Goal: Register for event/course

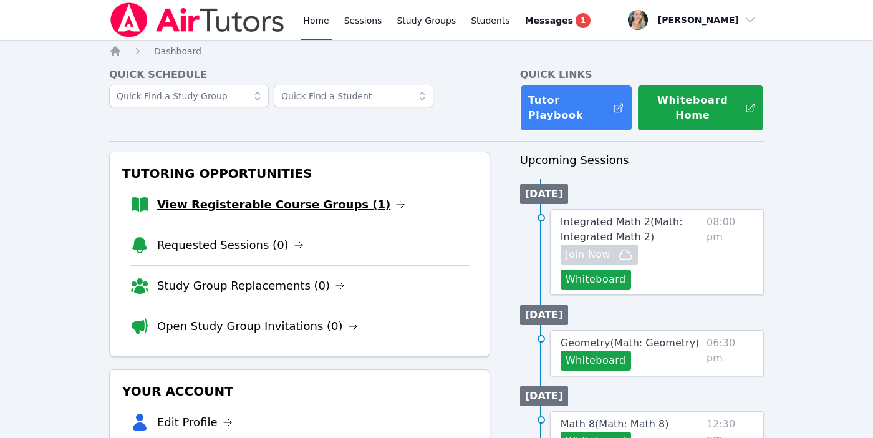
click at [231, 200] on link "View Registerable Course Groups (1)" at bounding box center [281, 204] width 248 height 17
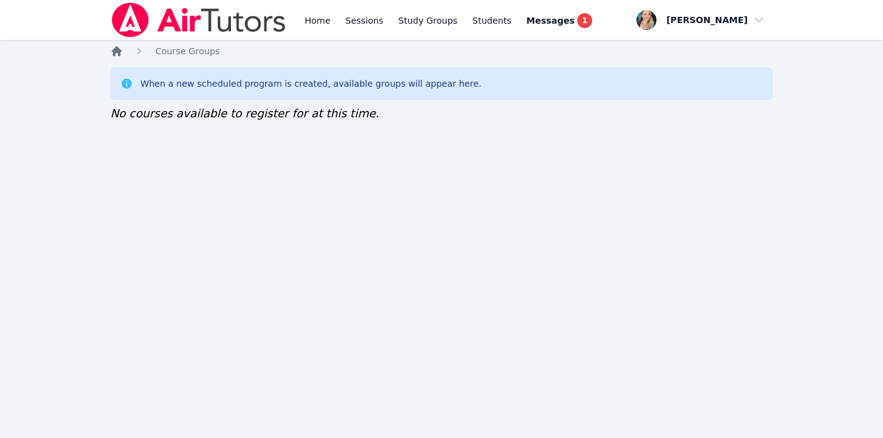
click at [113, 54] on icon "Breadcrumb" at bounding box center [117, 51] width 10 height 10
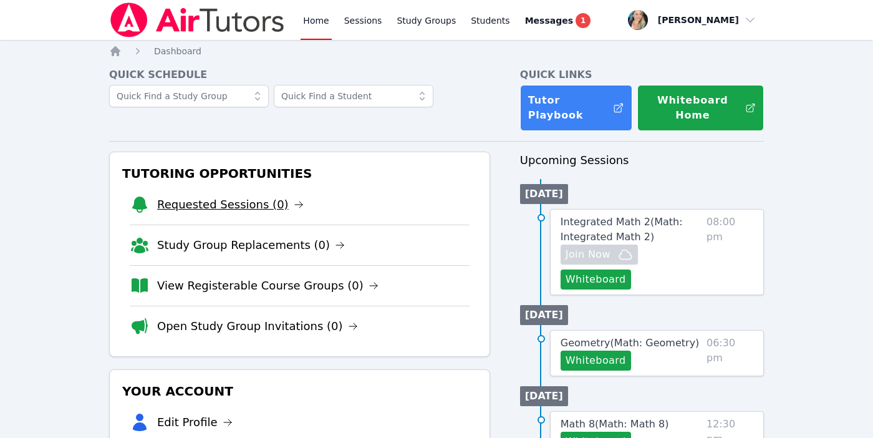
click at [248, 203] on link "Requested Sessions (0)" at bounding box center [230, 204] width 147 height 17
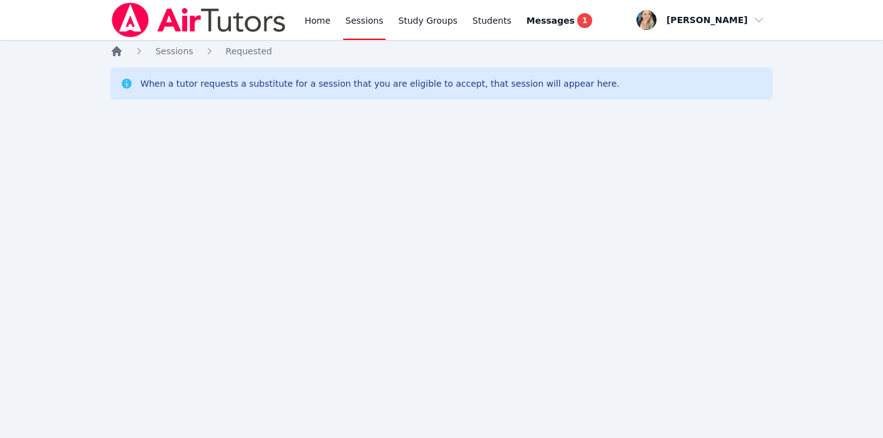
click at [110, 52] on icon "Breadcrumb" at bounding box center [116, 51] width 12 height 12
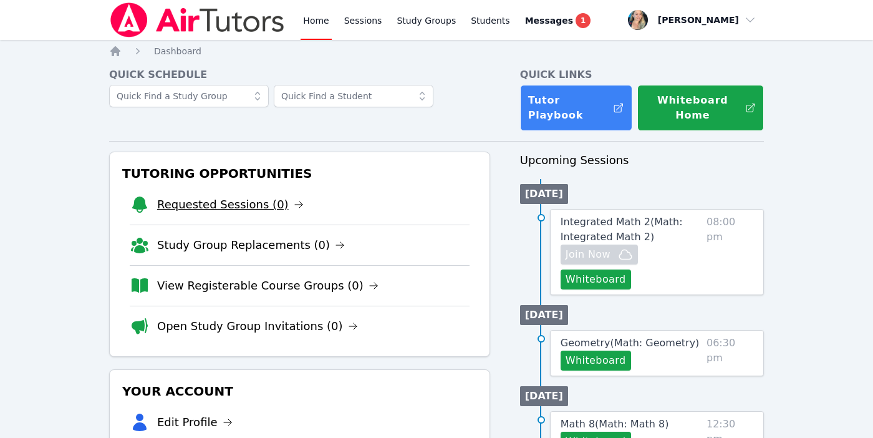
click at [205, 208] on link "Requested Sessions (0)" at bounding box center [230, 204] width 147 height 17
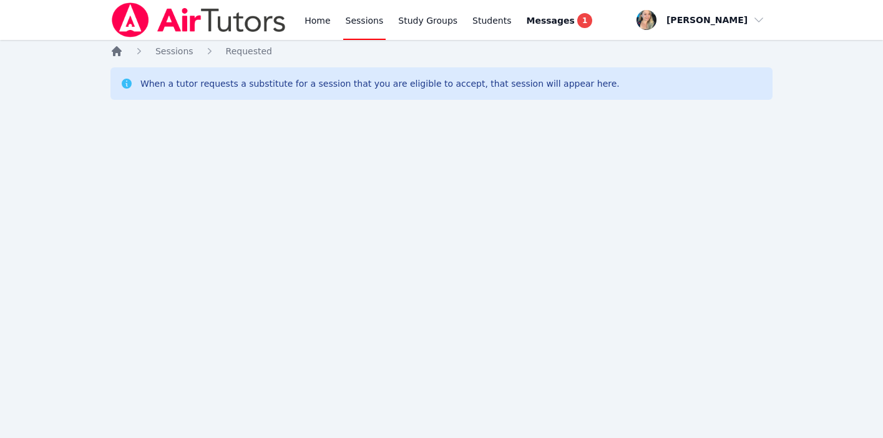
click at [117, 47] on icon "Breadcrumb" at bounding box center [117, 51] width 10 height 10
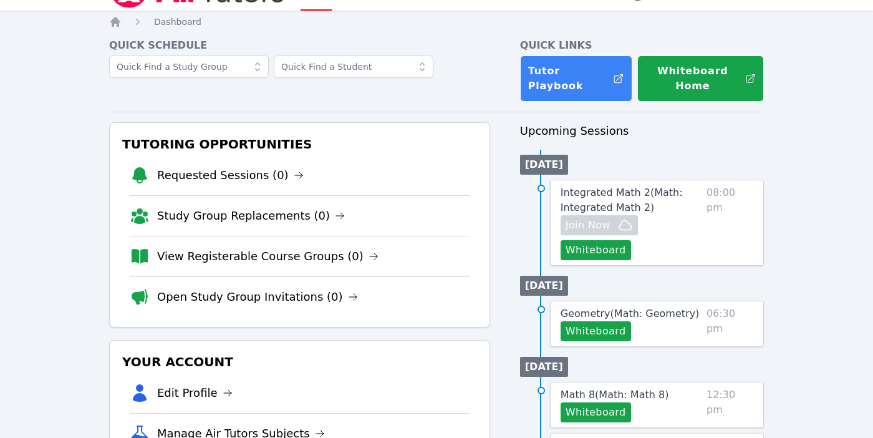
scroll to position [46, 0]
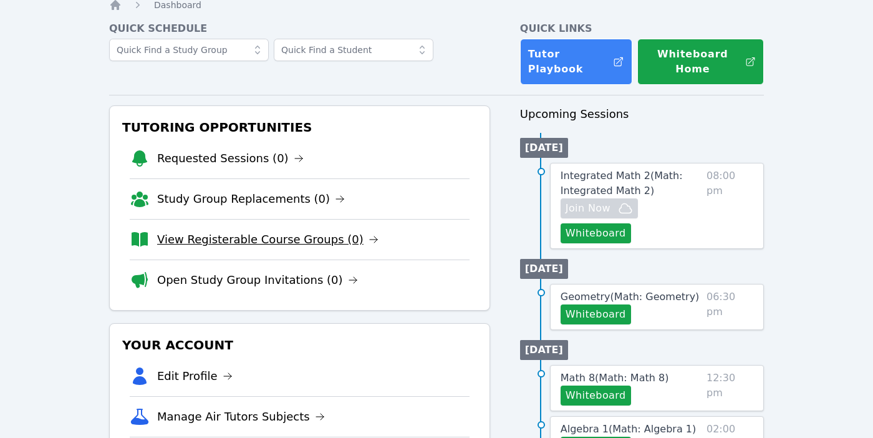
click at [204, 238] on link "View Registerable Course Groups (0)" at bounding box center [267, 239] width 221 height 17
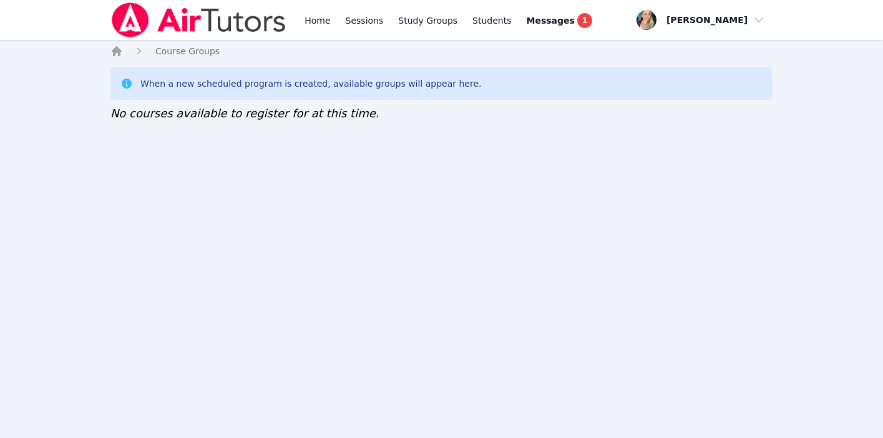
click at [128, 62] on div "Home Course Groups When a new scheduled program is created, available groups wi…" at bounding box center [441, 96] width 662 height 102
click at [119, 46] on icon "Breadcrumb" at bounding box center [116, 51] width 12 height 12
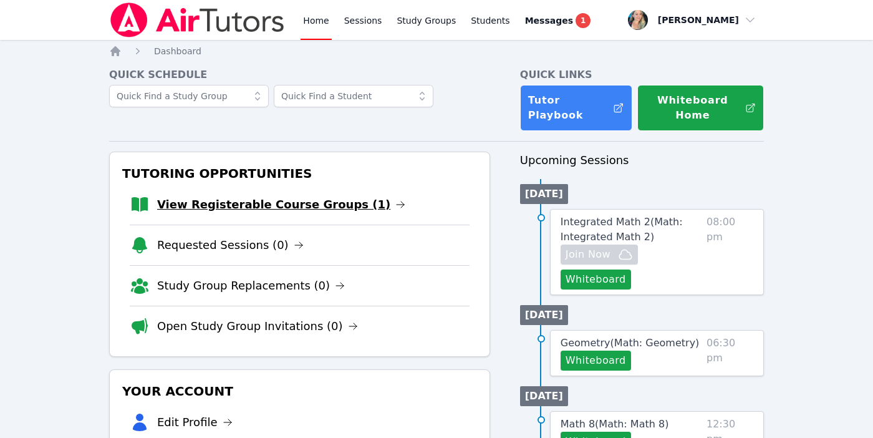
click at [291, 200] on link "View Registerable Course Groups (1)" at bounding box center [281, 204] width 248 height 17
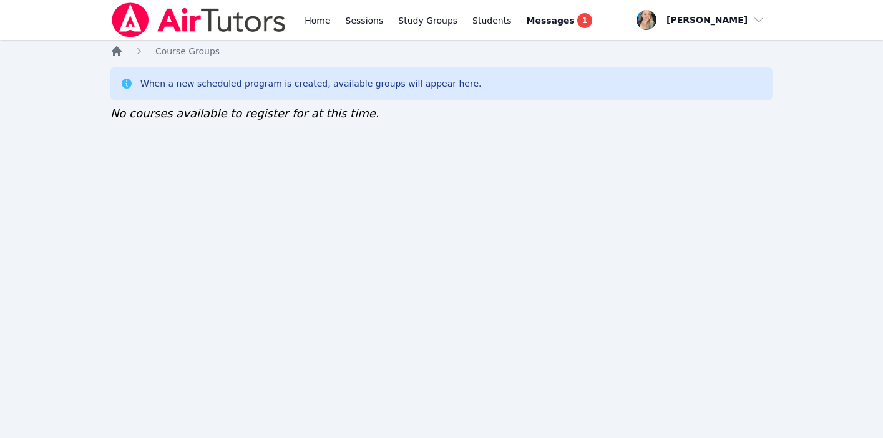
click at [119, 56] on icon "Breadcrumb" at bounding box center [116, 51] width 12 height 12
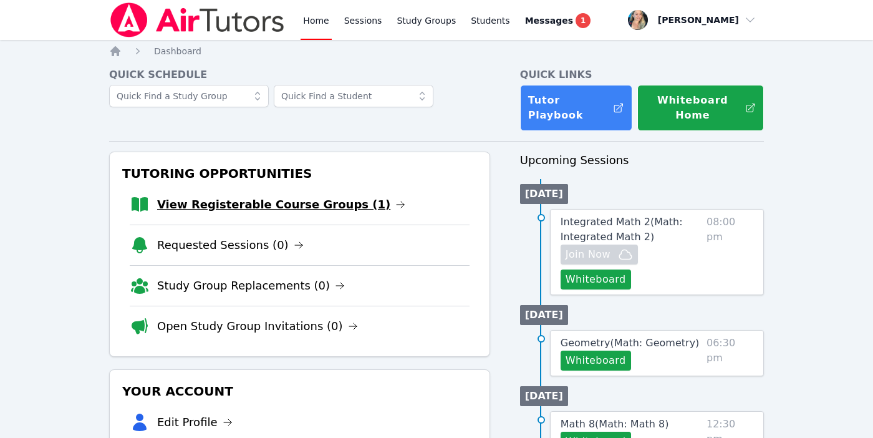
click at [245, 207] on link "View Registerable Course Groups (1)" at bounding box center [281, 204] width 248 height 17
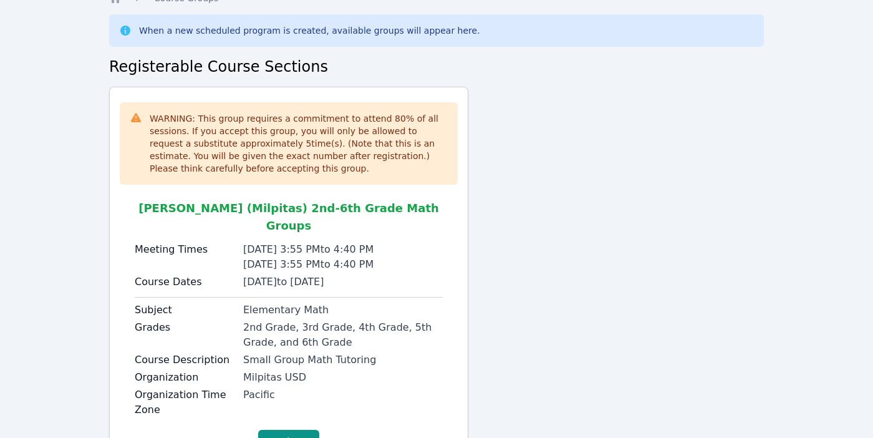
scroll to position [98, 0]
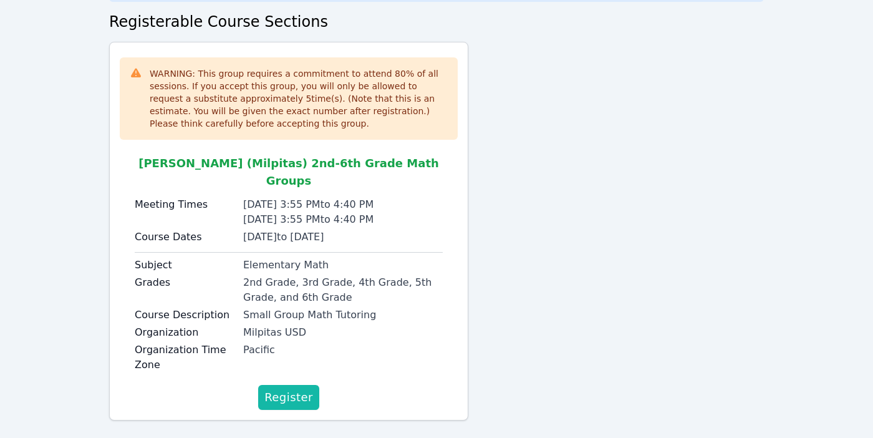
click at [304, 389] on span "Register" at bounding box center [289, 397] width 49 height 17
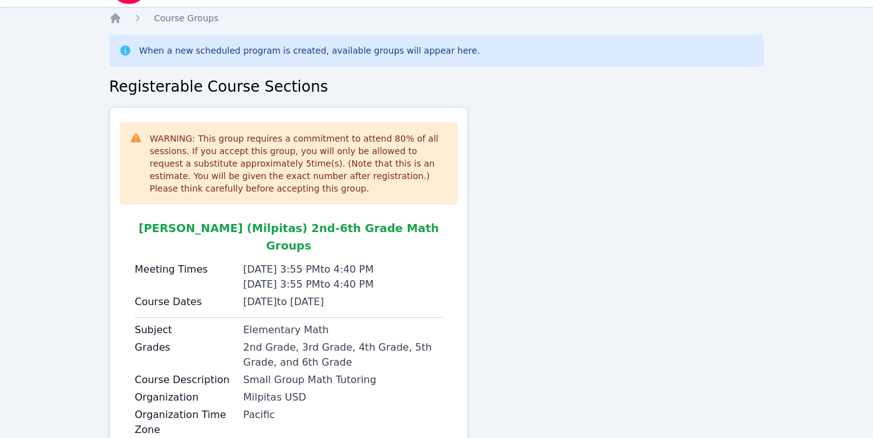
scroll to position [0, 0]
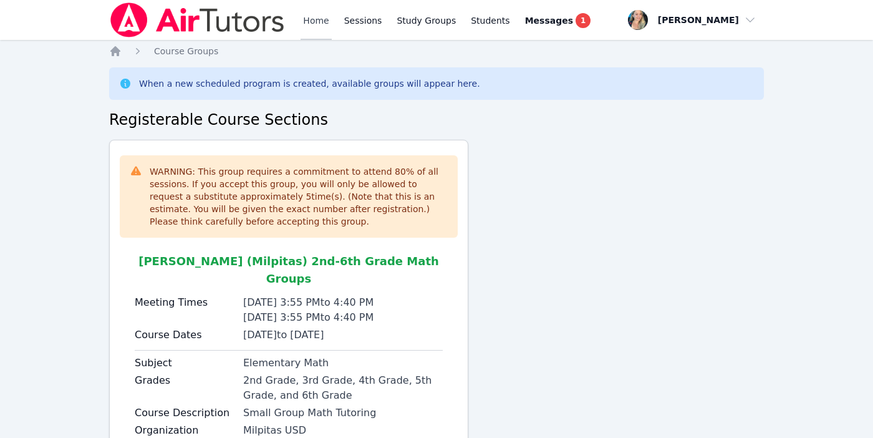
click at [306, 24] on link "Home" at bounding box center [316, 20] width 31 height 40
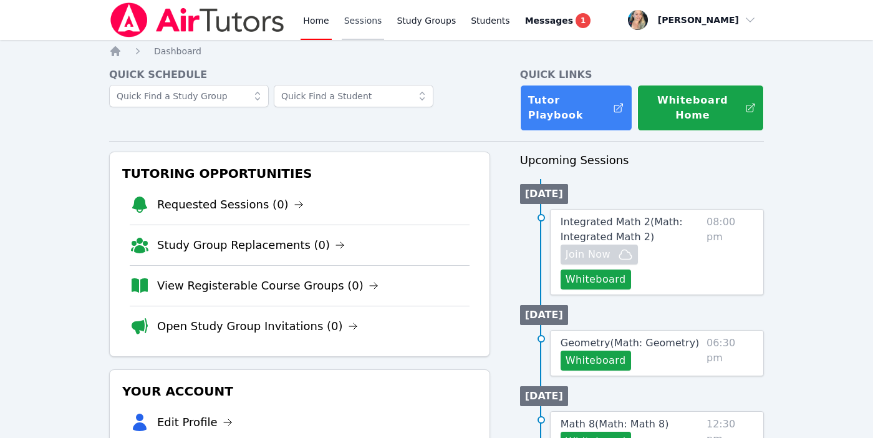
click at [365, 17] on link "Sessions" at bounding box center [363, 20] width 43 height 40
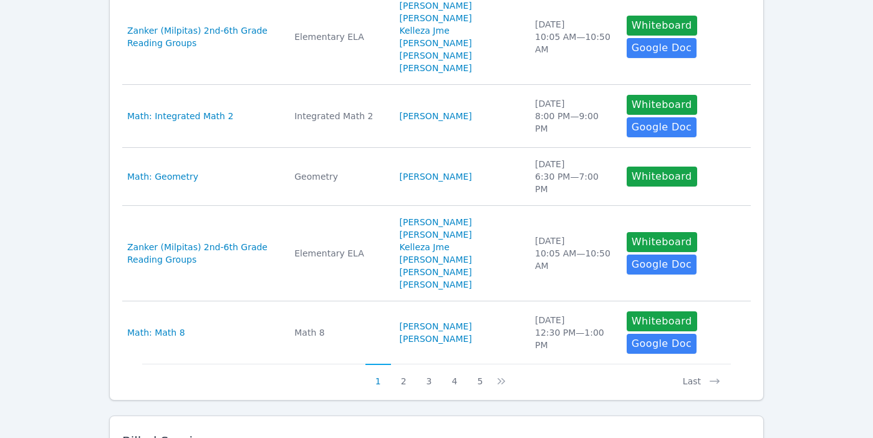
scroll to position [620, 0]
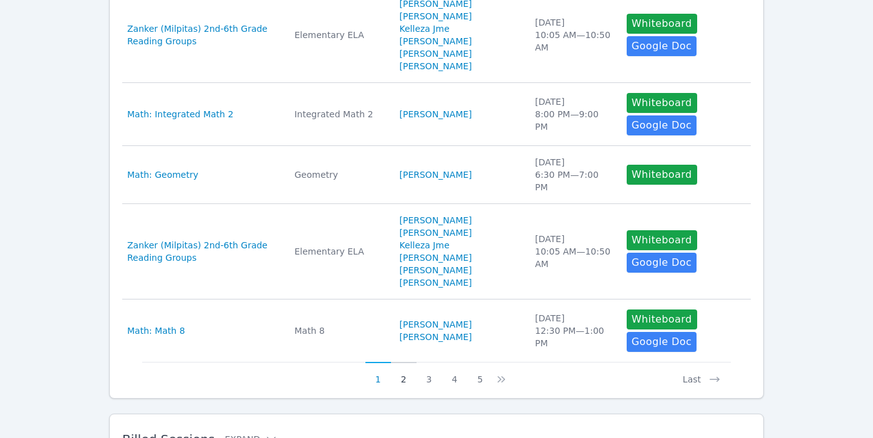
click at [404, 381] on button "2" at bounding box center [404, 374] width 26 height 24
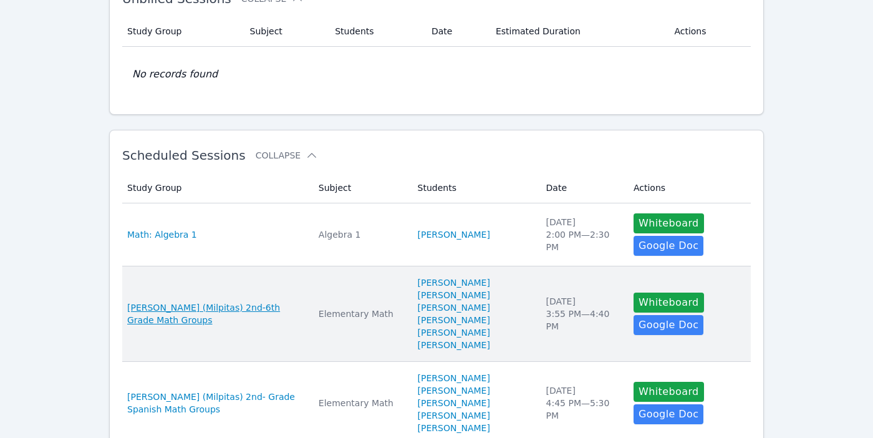
scroll to position [0, 0]
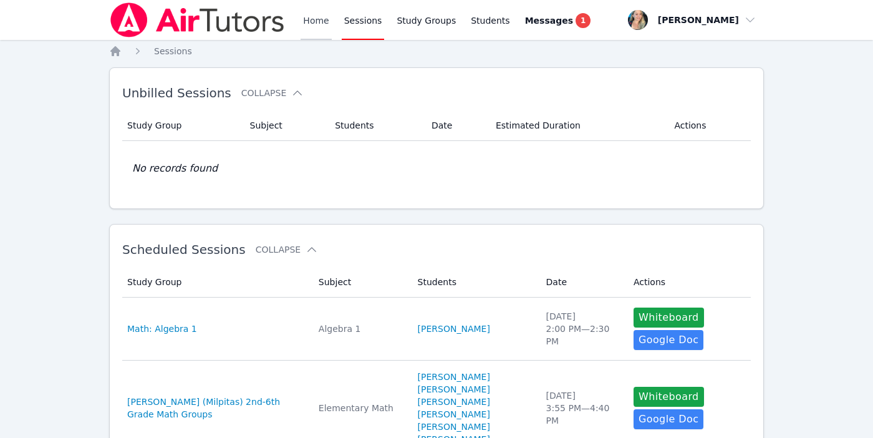
click at [313, 21] on link "Home" at bounding box center [316, 20] width 31 height 40
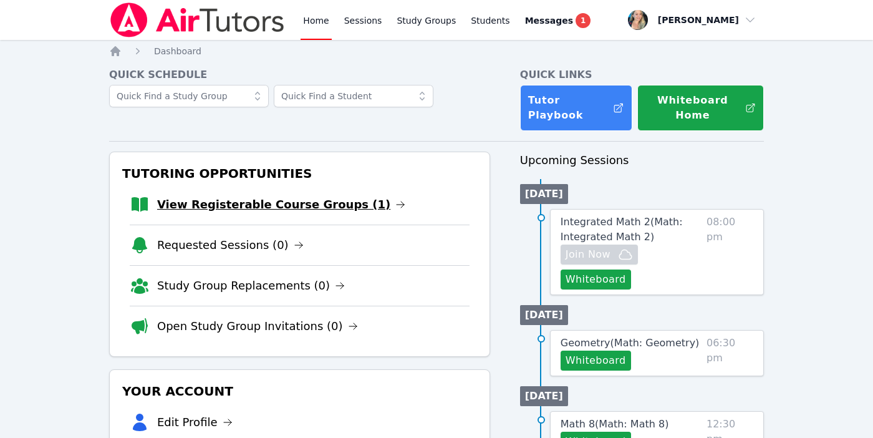
click at [281, 203] on link "View Registerable Course Groups (1)" at bounding box center [281, 204] width 248 height 17
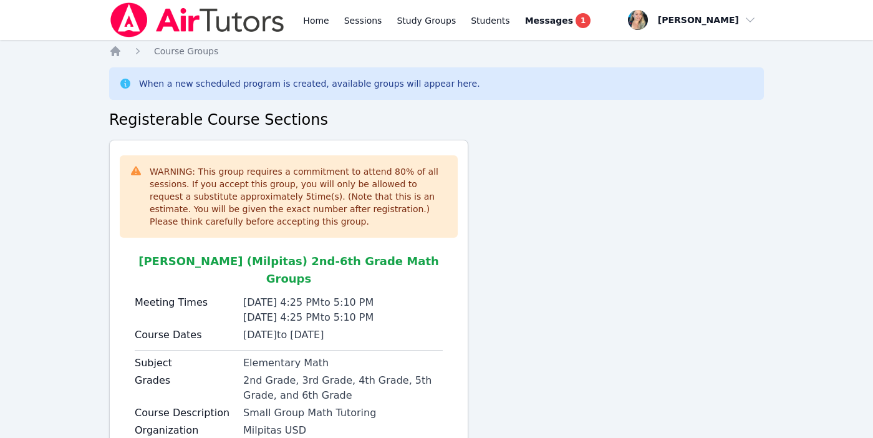
scroll to position [98, 0]
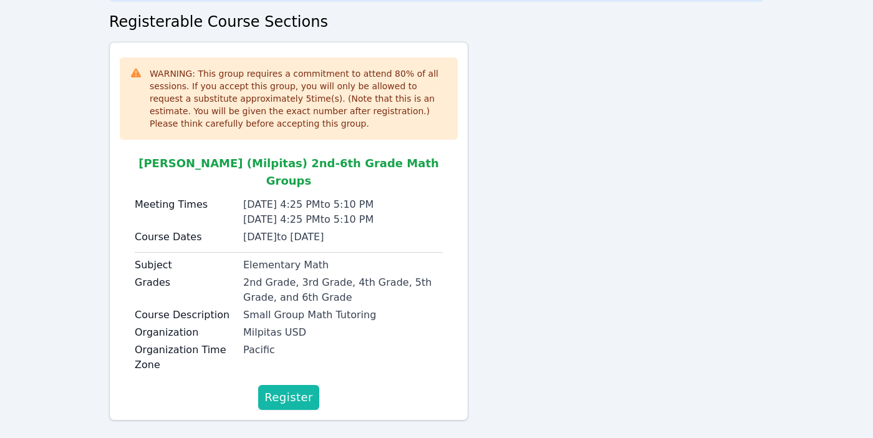
click at [288, 389] on span "Register" at bounding box center [289, 397] width 49 height 17
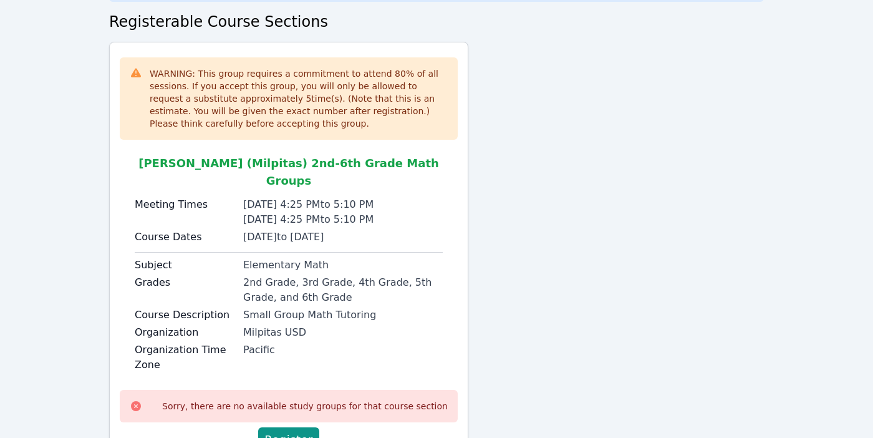
scroll to position [0, 0]
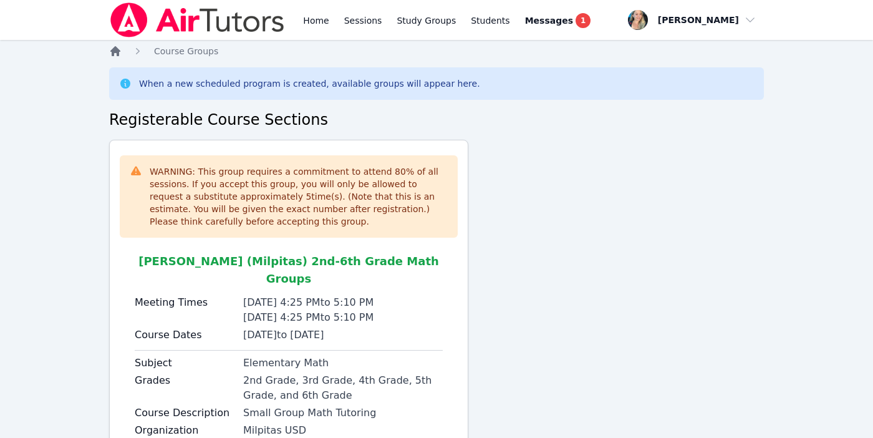
click at [117, 54] on icon "Breadcrumb" at bounding box center [115, 51] width 10 height 10
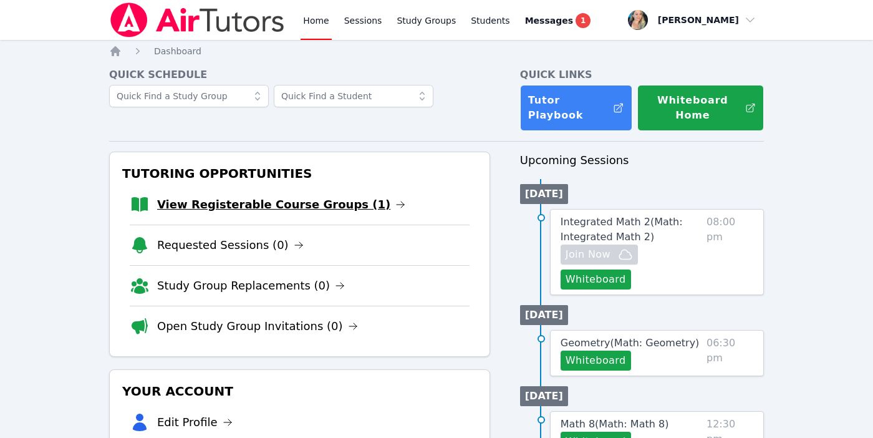
click at [264, 206] on link "View Registerable Course Groups (1)" at bounding box center [281, 204] width 248 height 17
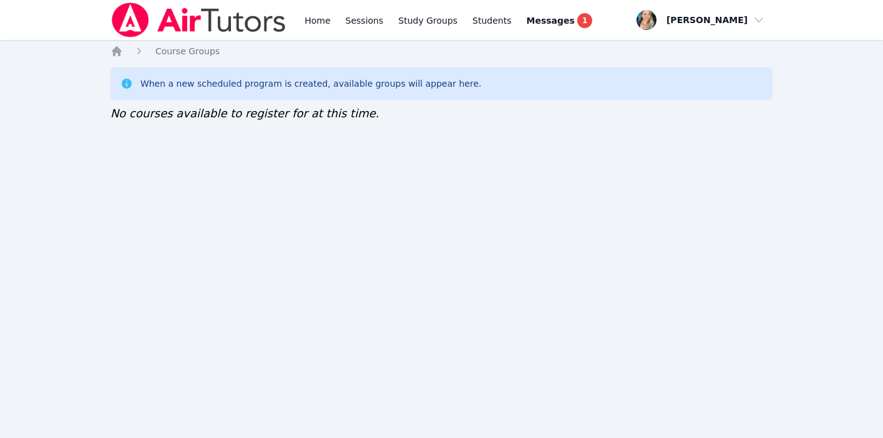
click at [123, 45] on ol "Home Course Groups" at bounding box center [164, 51] width 109 height 12
click at [119, 53] on icon "Breadcrumb" at bounding box center [117, 51] width 10 height 10
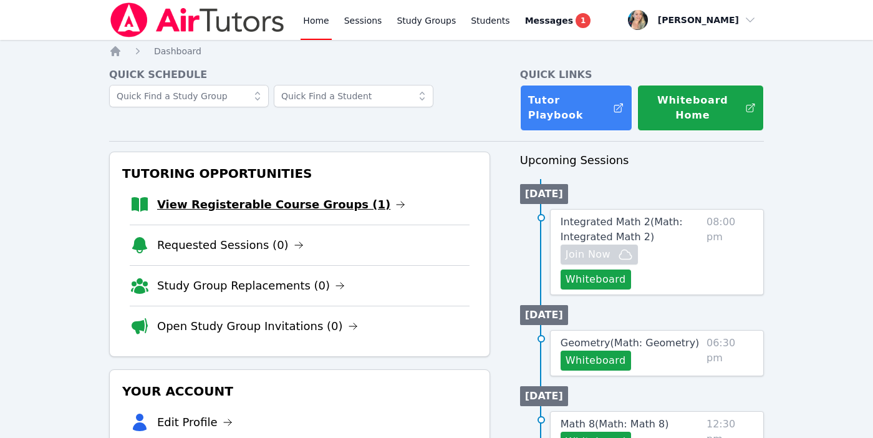
click at [236, 202] on link "View Registerable Course Groups (1)" at bounding box center [281, 204] width 248 height 17
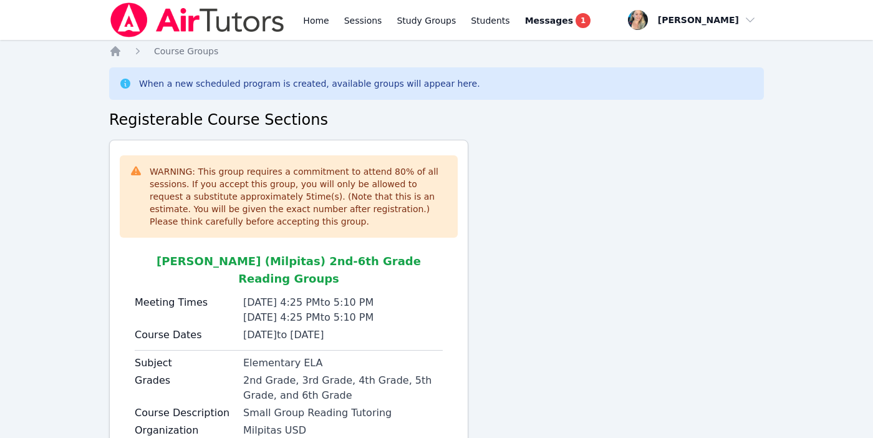
scroll to position [98, 0]
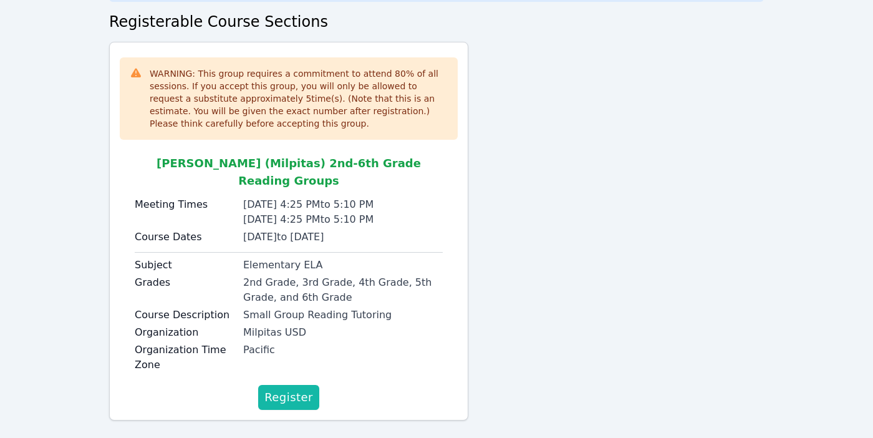
click at [274, 389] on span "Register" at bounding box center [289, 397] width 49 height 17
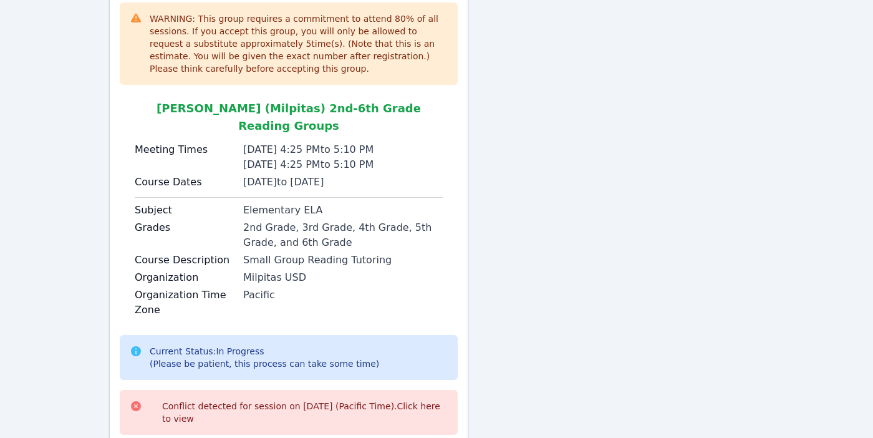
scroll to position [0, 0]
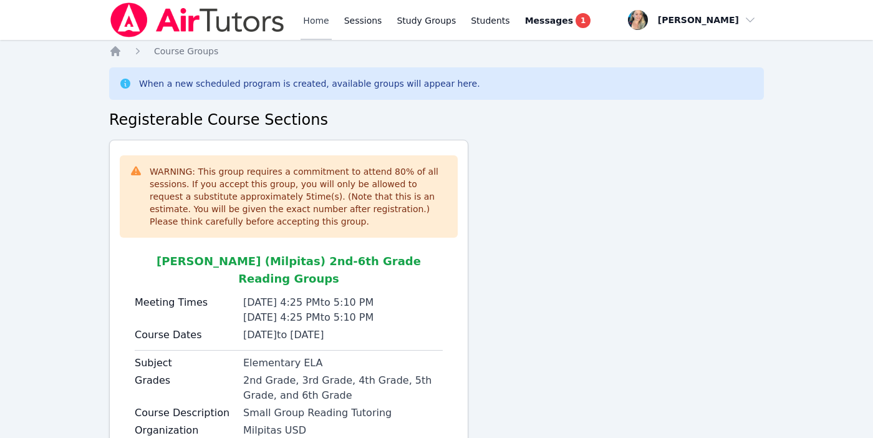
click at [326, 26] on link "Home" at bounding box center [316, 20] width 31 height 40
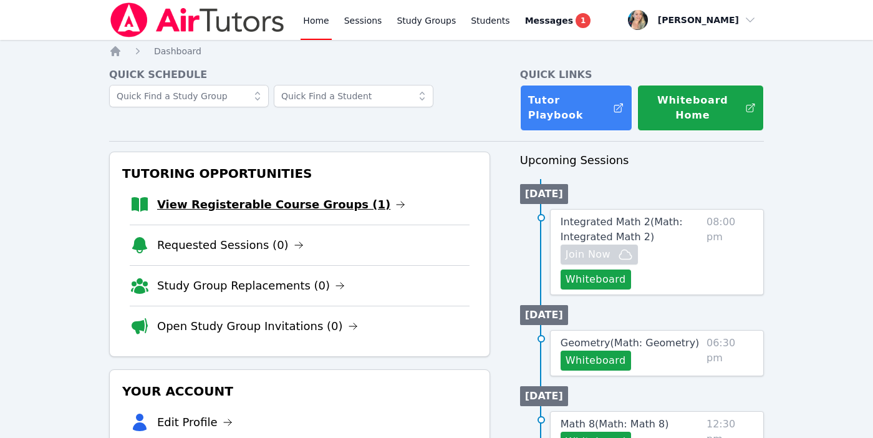
click at [267, 207] on link "View Registerable Course Groups (1)" at bounding box center [281, 204] width 248 height 17
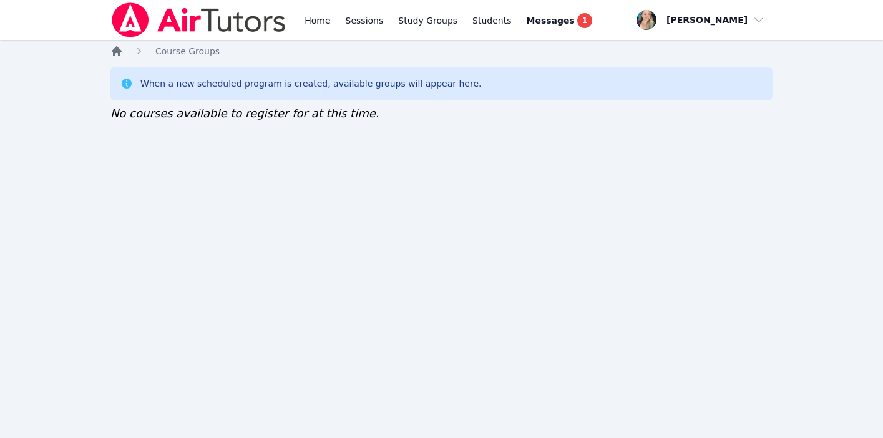
click at [120, 46] on icon "Breadcrumb" at bounding box center [116, 51] width 12 height 12
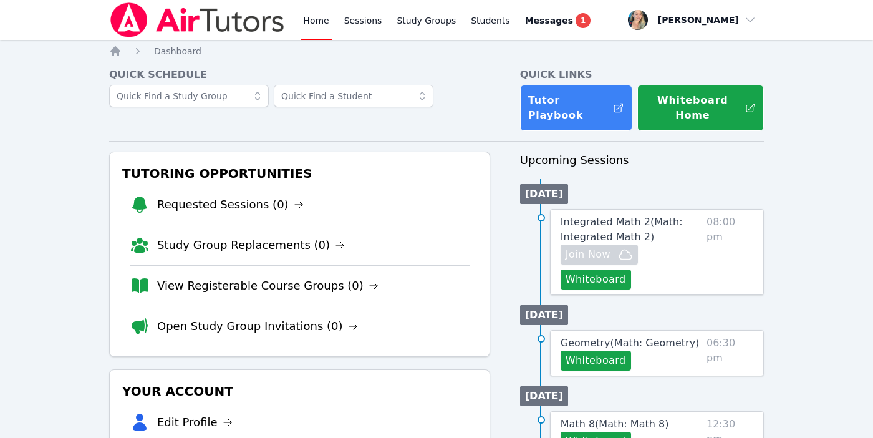
click at [124, 56] on ol "Home Dashboard" at bounding box center [155, 51] width 92 height 12
click at [117, 54] on icon "Breadcrumb" at bounding box center [115, 51] width 10 height 10
click at [268, 200] on link "Study Group Replacements (1)" at bounding box center [262, 204] width 210 height 17
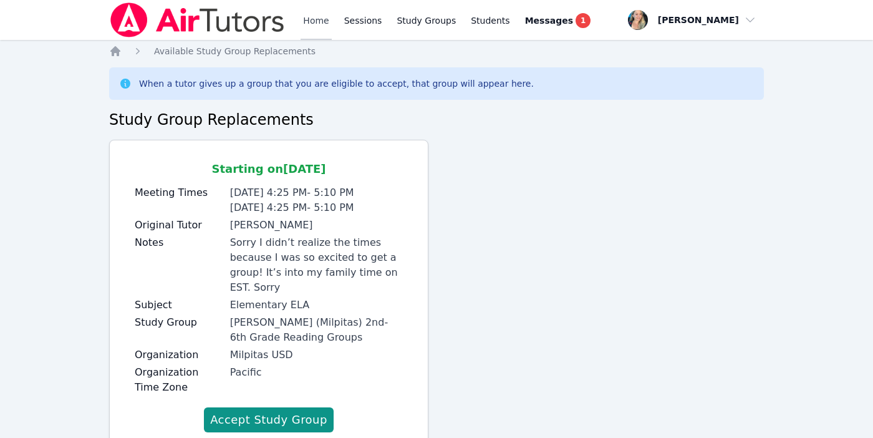
click at [313, 22] on link "Home" at bounding box center [316, 20] width 31 height 40
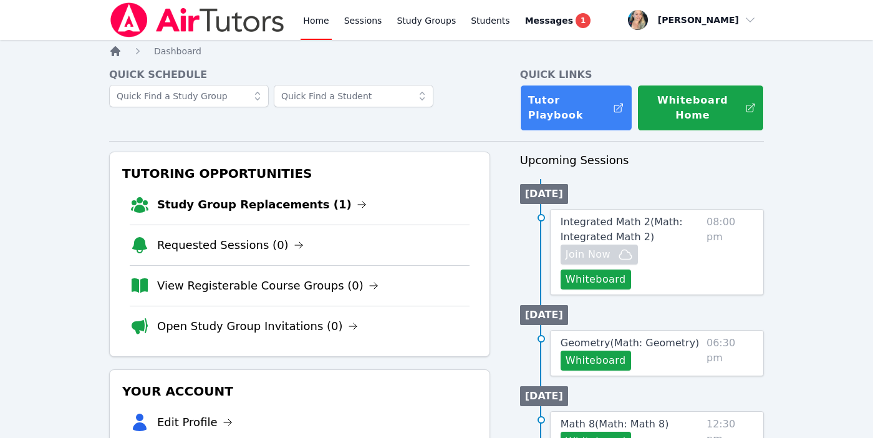
click at [119, 47] on icon "Breadcrumb" at bounding box center [115, 51] width 12 height 12
click at [211, 203] on link "View Registerable Course Groups (1)" at bounding box center [281, 204] width 248 height 17
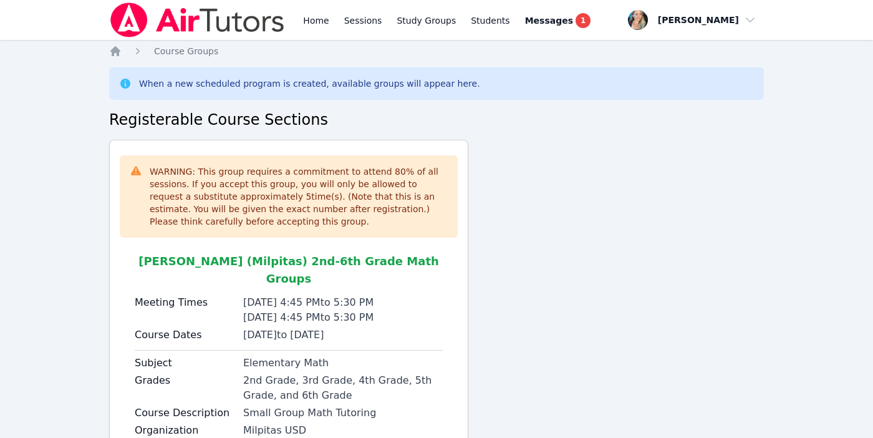
scroll to position [98, 0]
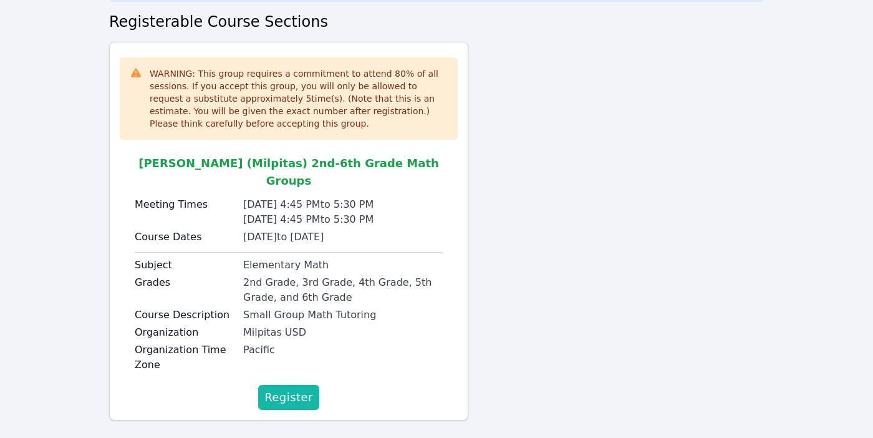
click at [282, 389] on span "Register" at bounding box center [289, 397] width 49 height 17
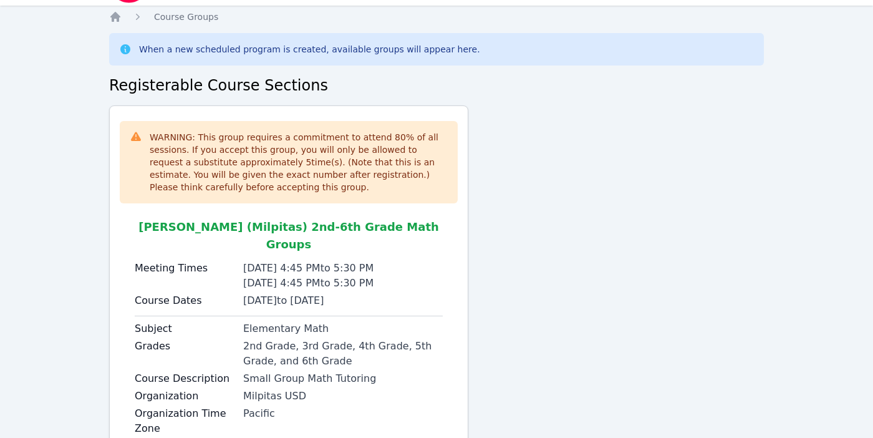
scroll to position [0, 0]
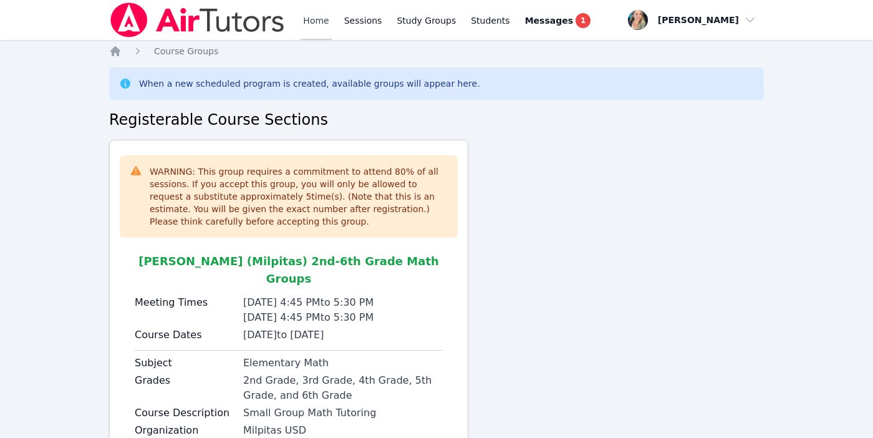
click at [313, 12] on link "Home" at bounding box center [316, 20] width 31 height 40
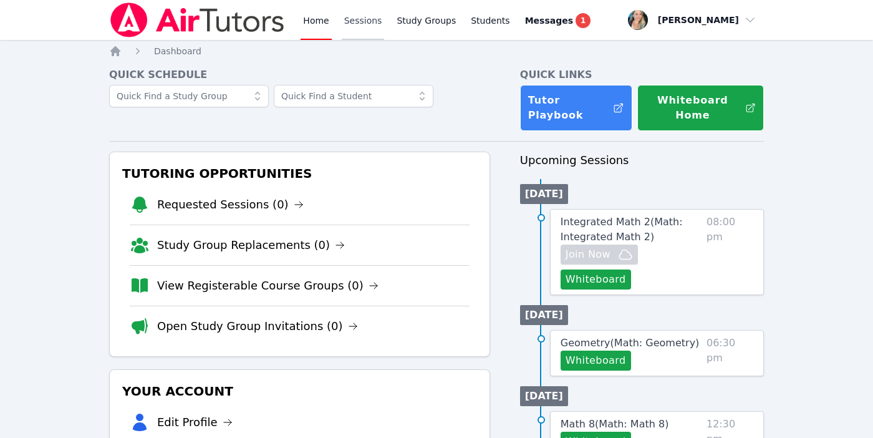
click at [360, 19] on link "Sessions" at bounding box center [363, 20] width 43 height 40
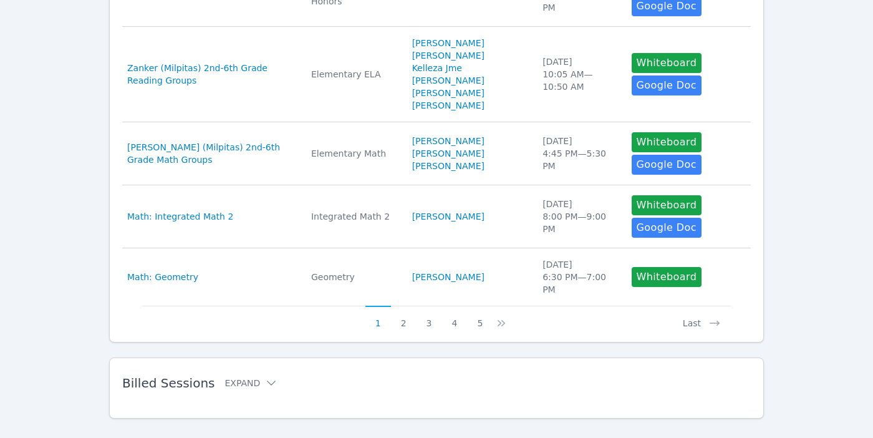
scroll to position [639, 0]
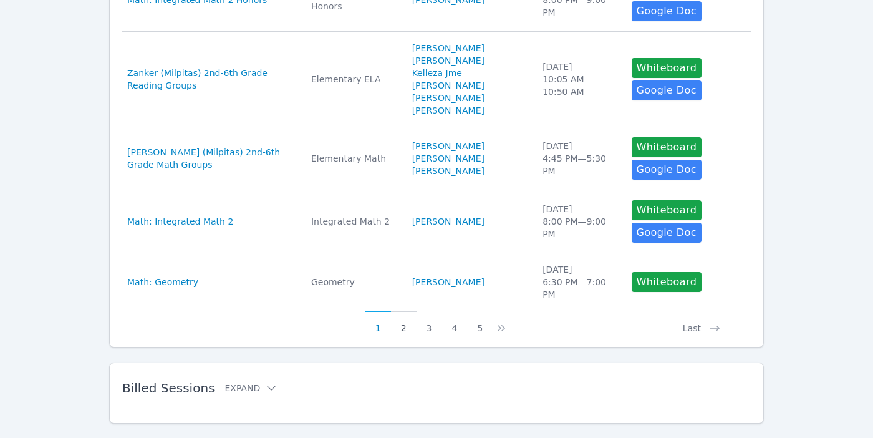
click at [404, 316] on button "2" at bounding box center [404, 323] width 26 height 24
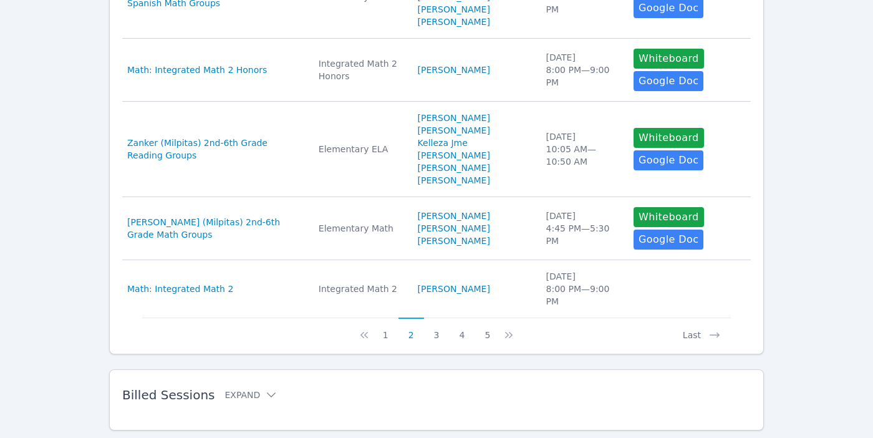
scroll to position [726, 0]
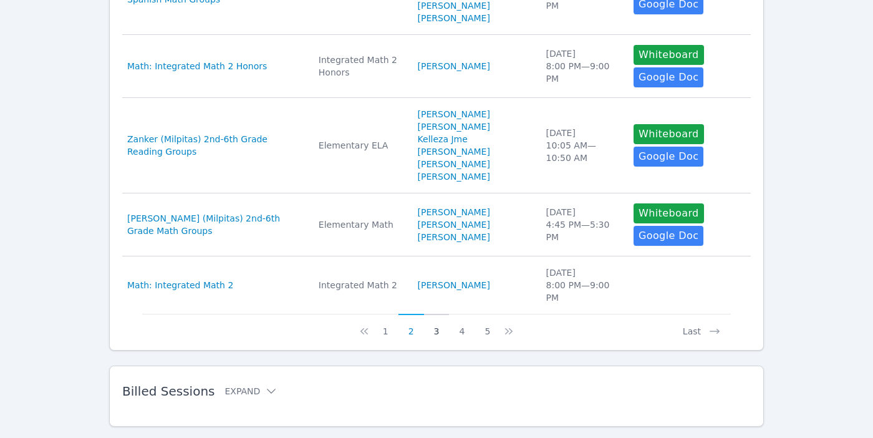
click at [437, 314] on button "3" at bounding box center [437, 326] width 26 height 24
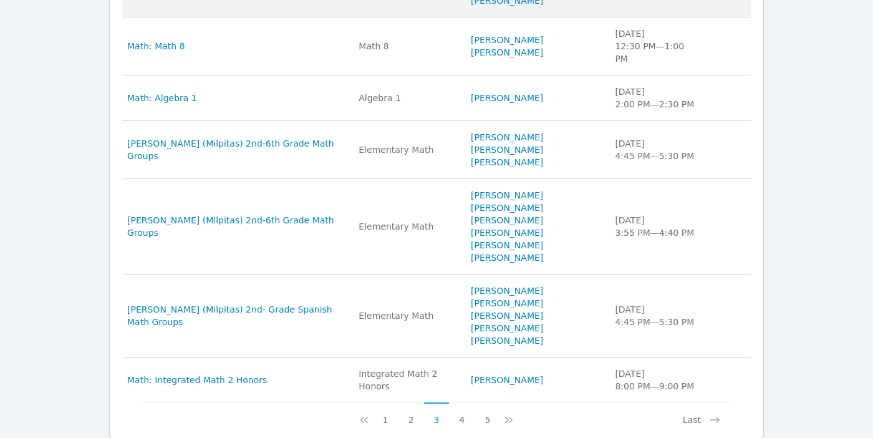
scroll to position [642, 0]
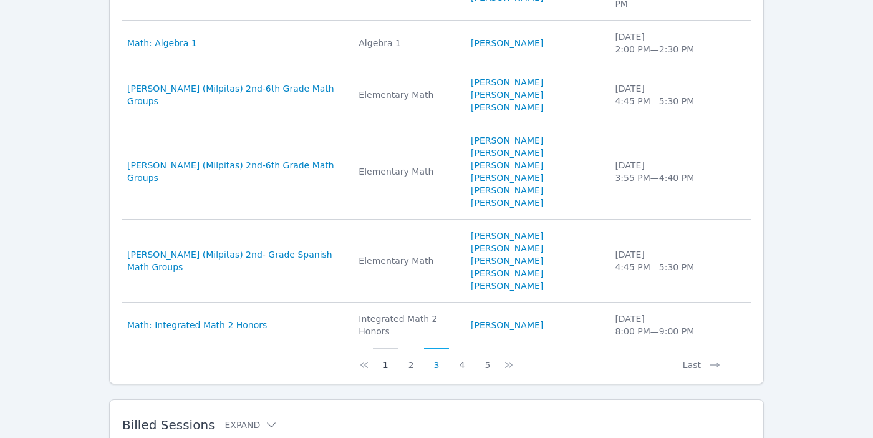
click at [389, 348] on button "1" at bounding box center [386, 360] width 26 height 24
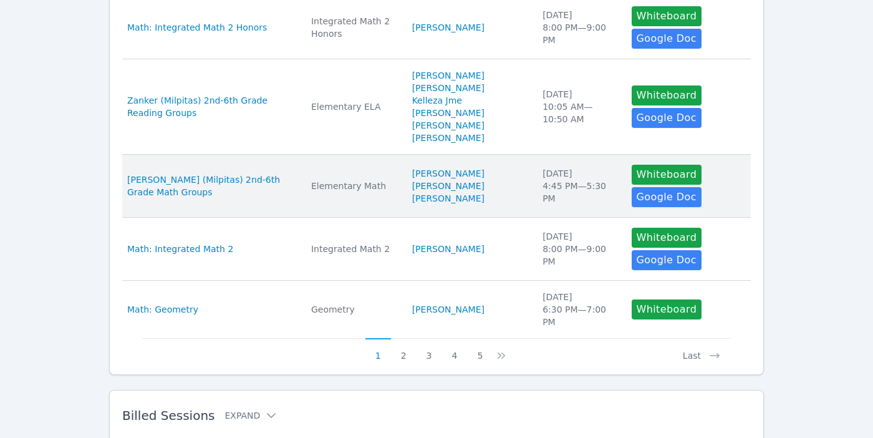
scroll to position [613, 0]
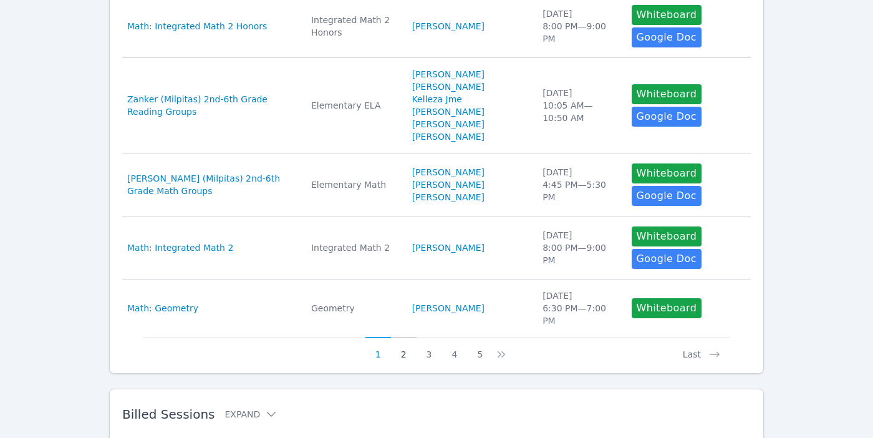
click at [402, 342] on button "2" at bounding box center [404, 349] width 26 height 24
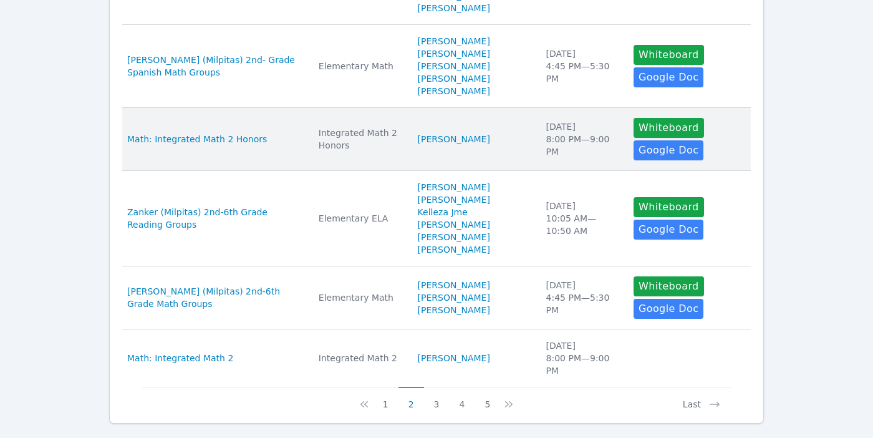
scroll to position [698, 0]
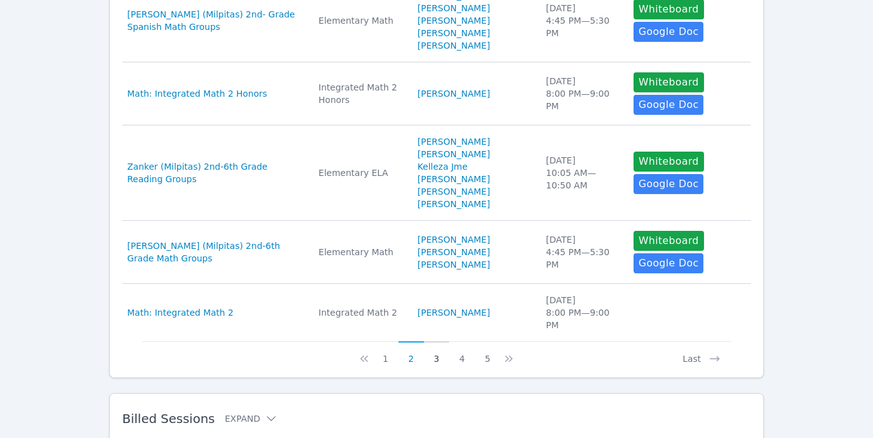
click at [435, 341] on button "3" at bounding box center [437, 353] width 26 height 24
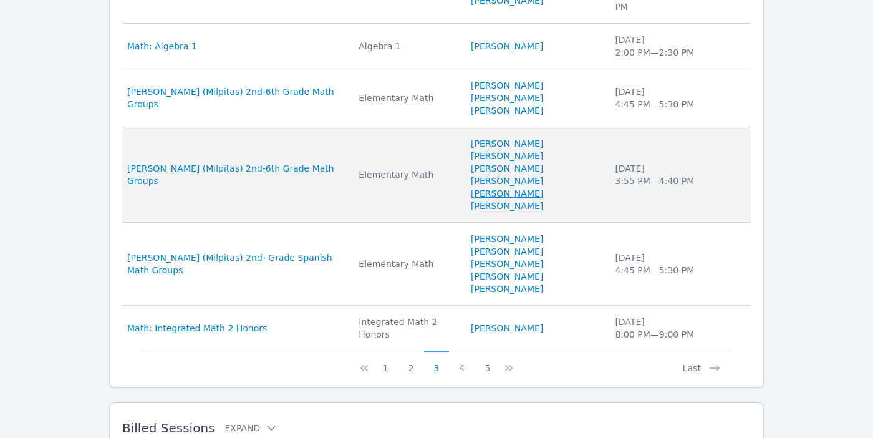
scroll to position [642, 0]
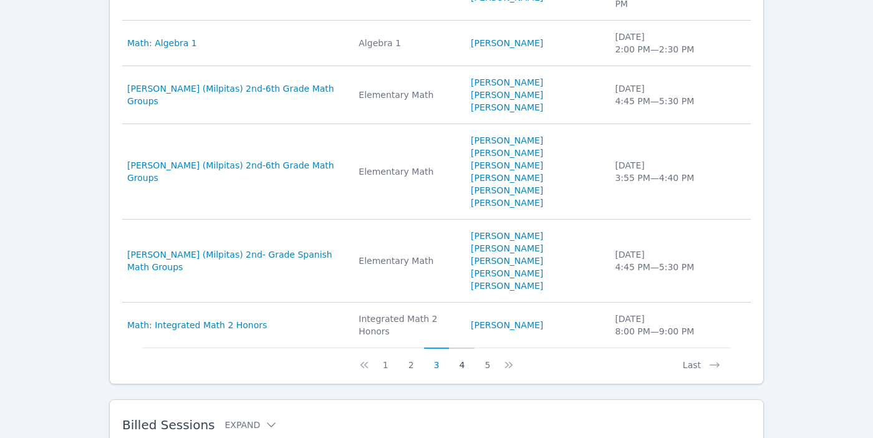
click at [465, 348] on button "4" at bounding box center [462, 360] width 26 height 24
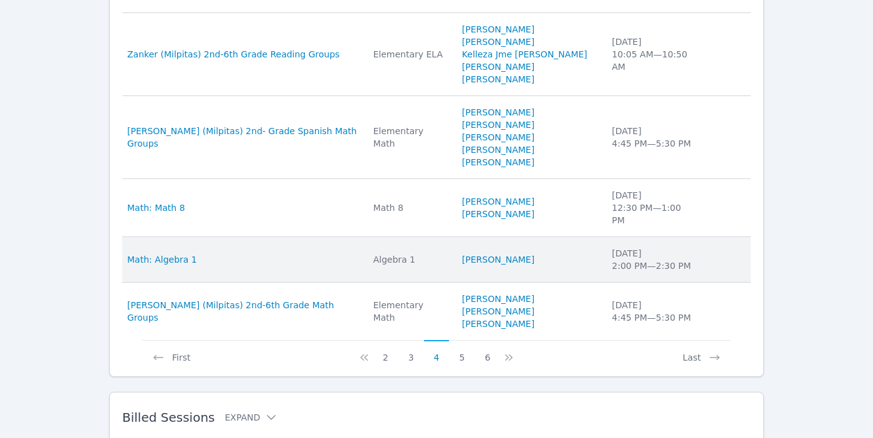
scroll to position [622, 0]
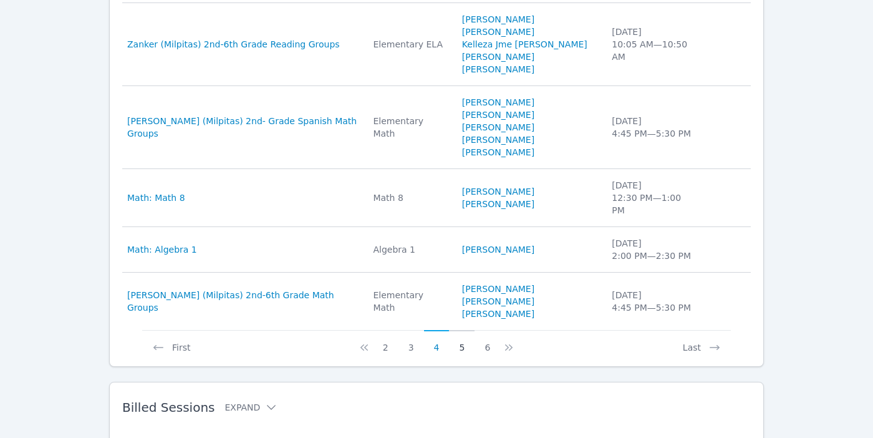
click at [464, 330] on button "5" at bounding box center [462, 342] width 26 height 24
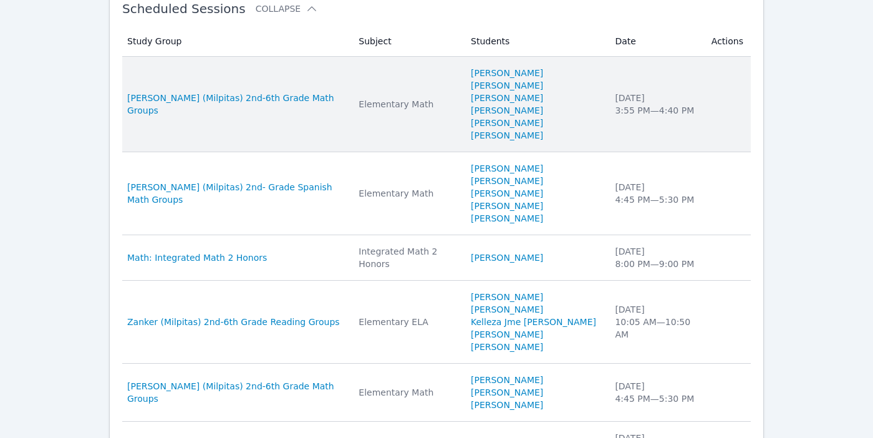
scroll to position [0, 0]
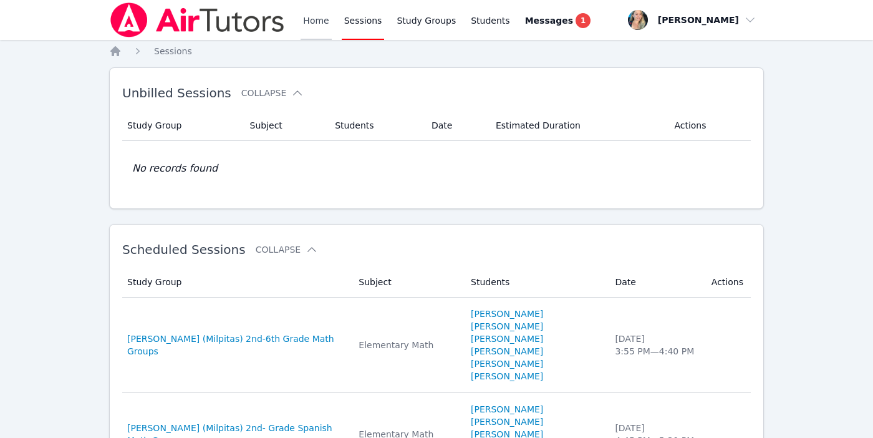
click at [312, 21] on link "Home" at bounding box center [316, 20] width 31 height 40
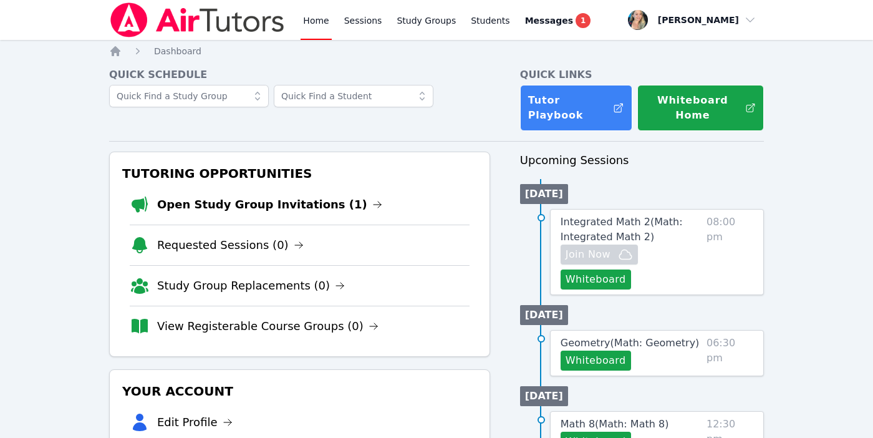
scroll to position [17, 0]
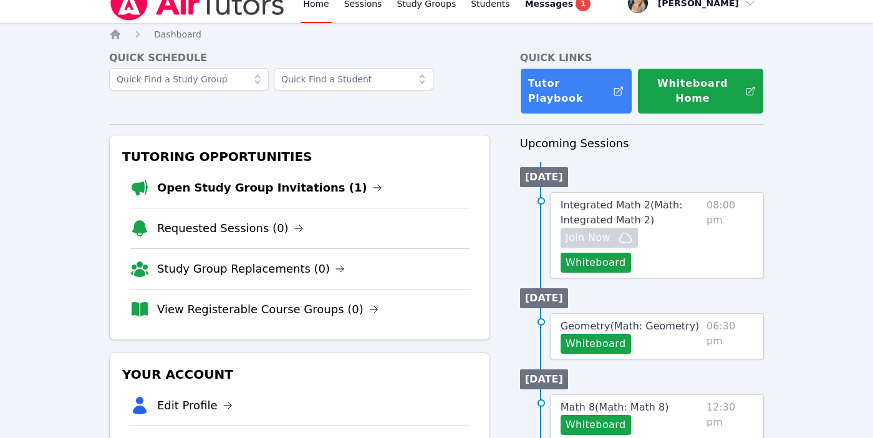
click at [294, 178] on li "Open Study Group Invitations (1)" at bounding box center [300, 188] width 340 height 40
click at [294, 187] on link "Open Study Group Invitations (1)" at bounding box center [269, 187] width 225 height 17
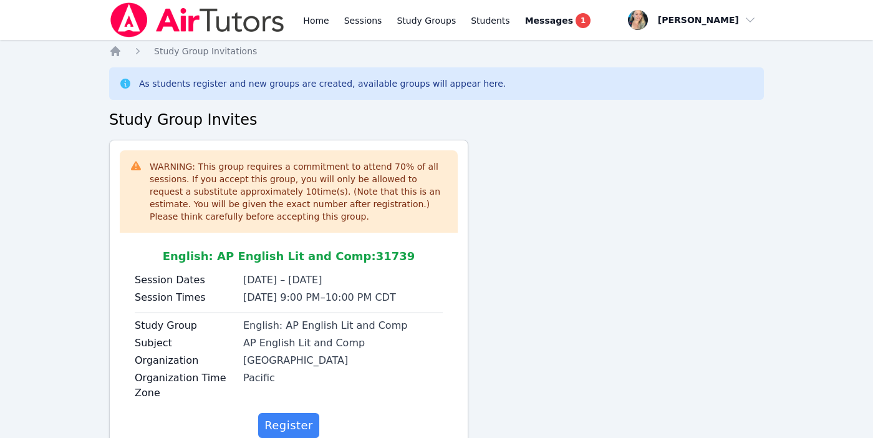
scroll to position [46, 0]
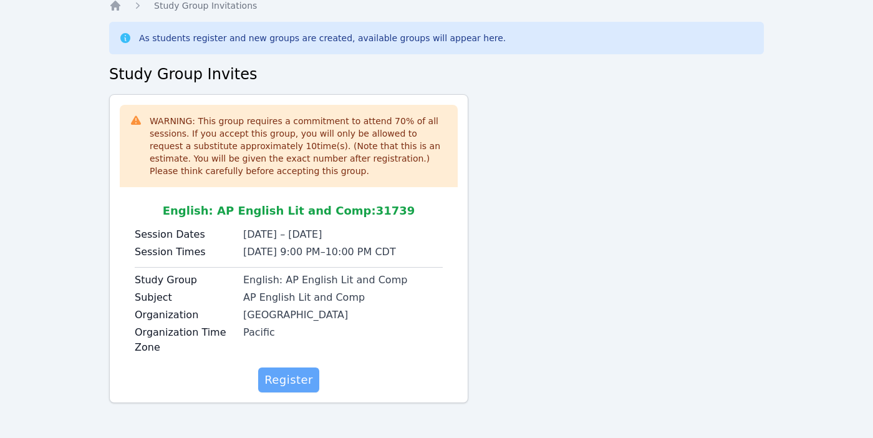
click at [286, 379] on span "Register" at bounding box center [289, 379] width 49 height 17
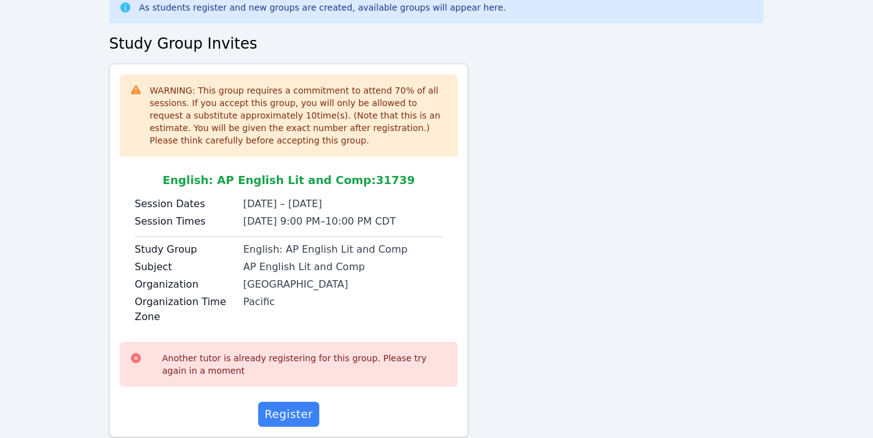
scroll to position [0, 0]
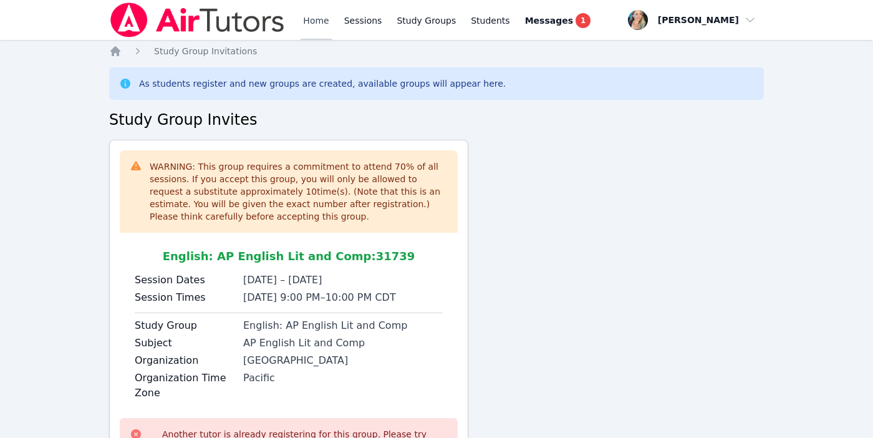
click at [312, 23] on link "Home" at bounding box center [316, 20] width 31 height 40
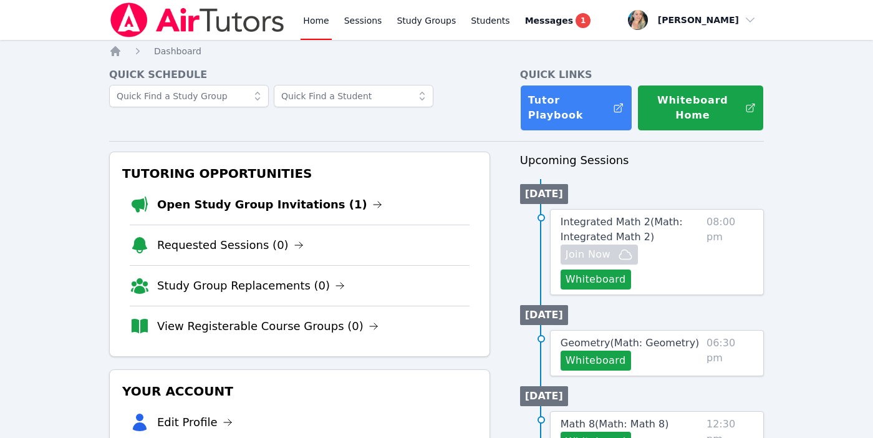
click at [236, 195] on li "Open Study Group Invitations (1)" at bounding box center [300, 205] width 340 height 40
click at [236, 205] on link "Open Study Group Invitations (1)" at bounding box center [269, 204] width 225 height 17
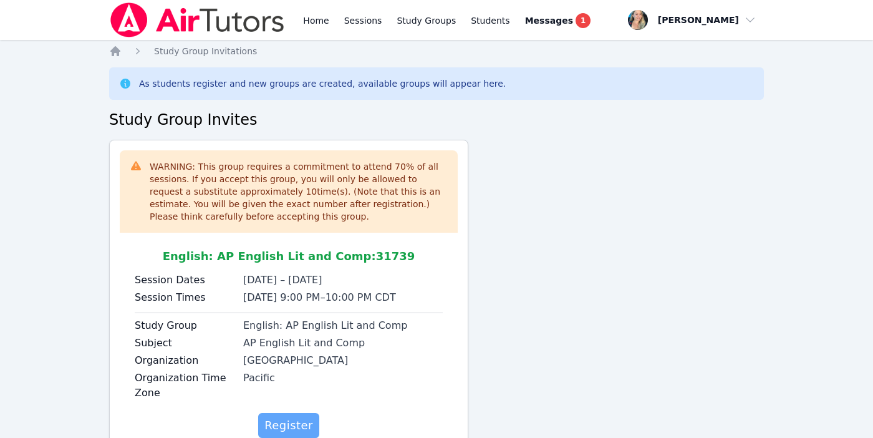
click at [284, 424] on span "Register" at bounding box center [289, 425] width 49 height 17
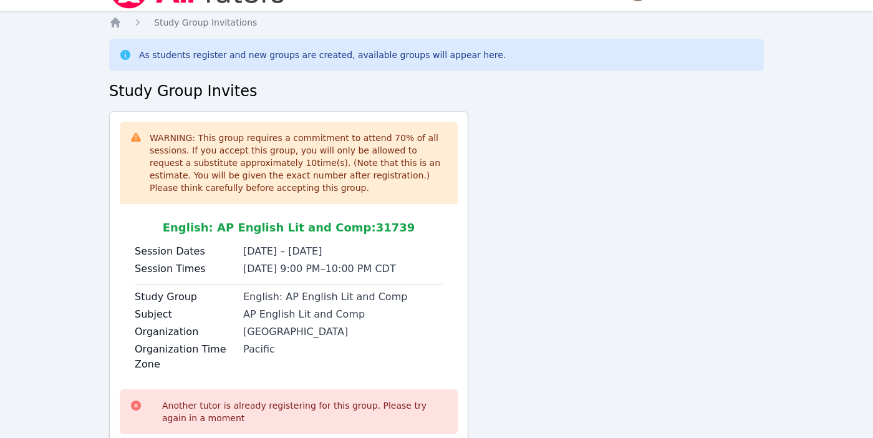
scroll to position [110, 0]
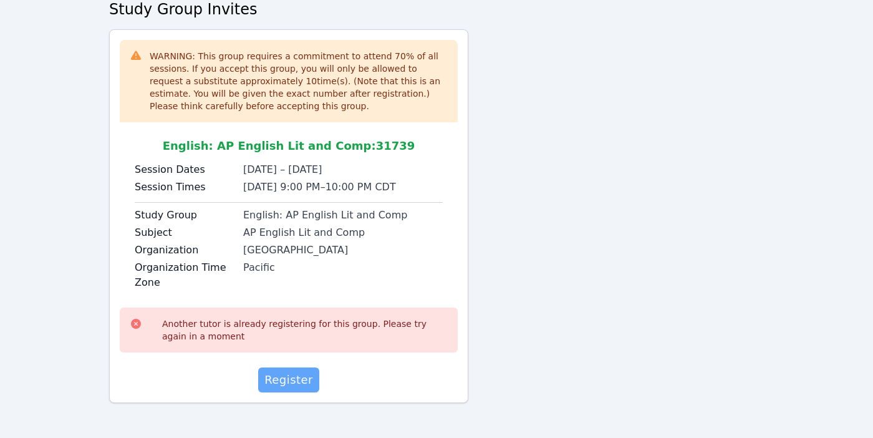
click at [288, 371] on span "Register" at bounding box center [289, 379] width 49 height 17
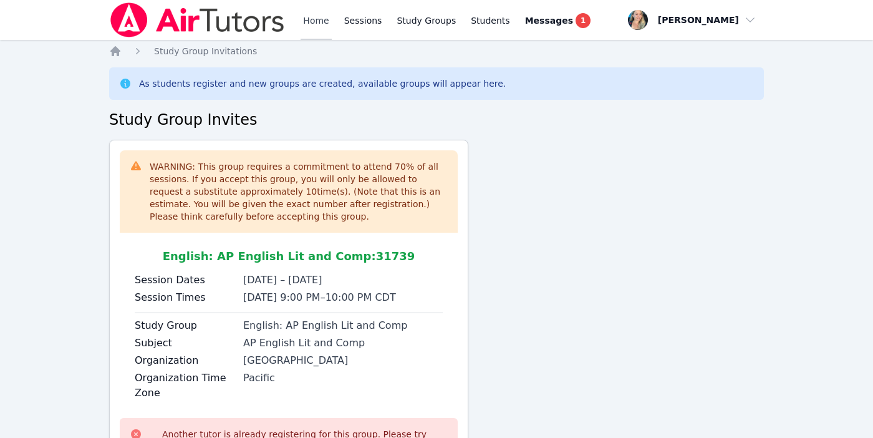
click at [303, 21] on link "Home" at bounding box center [316, 20] width 31 height 40
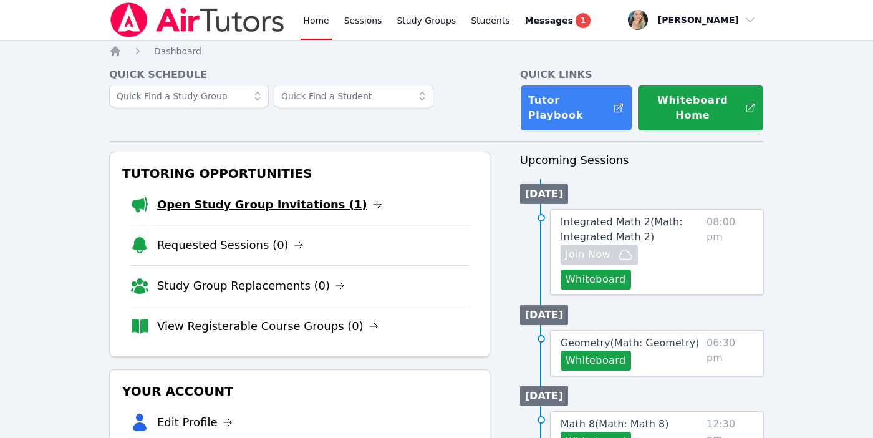
click at [251, 210] on link "Open Study Group Invitations (1)" at bounding box center [269, 204] width 225 height 17
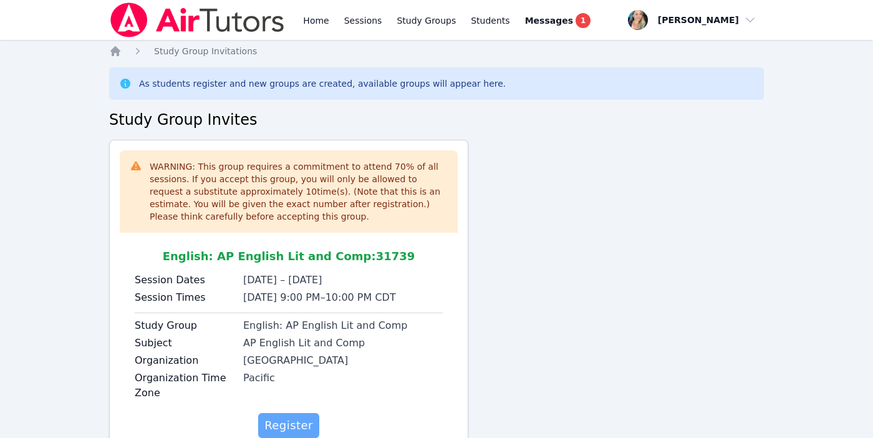
click at [289, 417] on span "Register" at bounding box center [289, 425] width 49 height 17
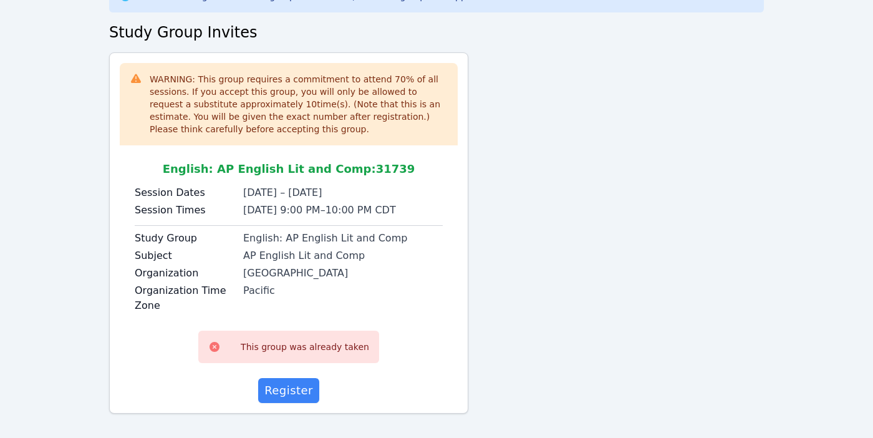
scroll to position [98, 0]
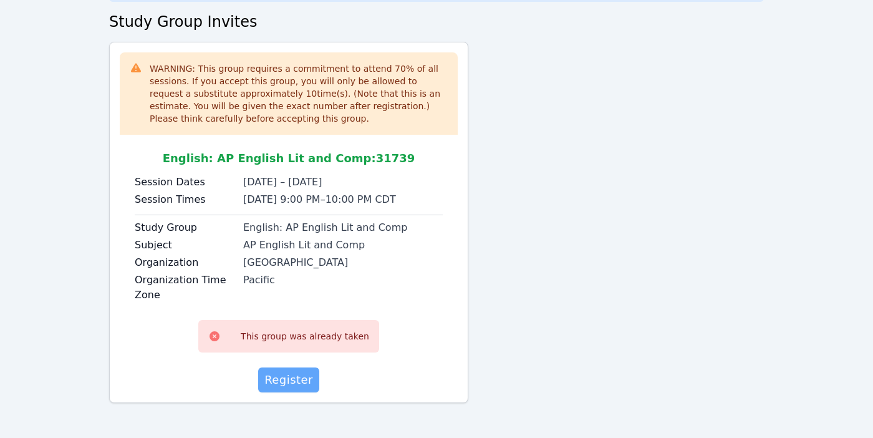
click at [280, 387] on span "Register" at bounding box center [289, 379] width 49 height 17
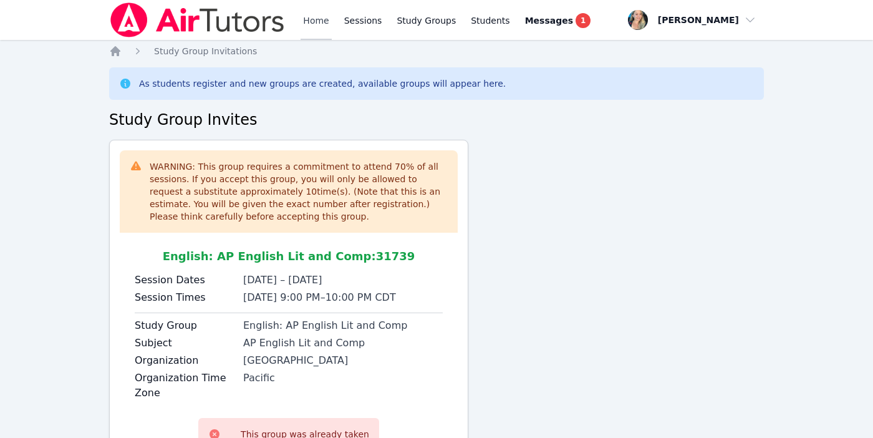
click at [321, 13] on link "Home" at bounding box center [316, 20] width 31 height 40
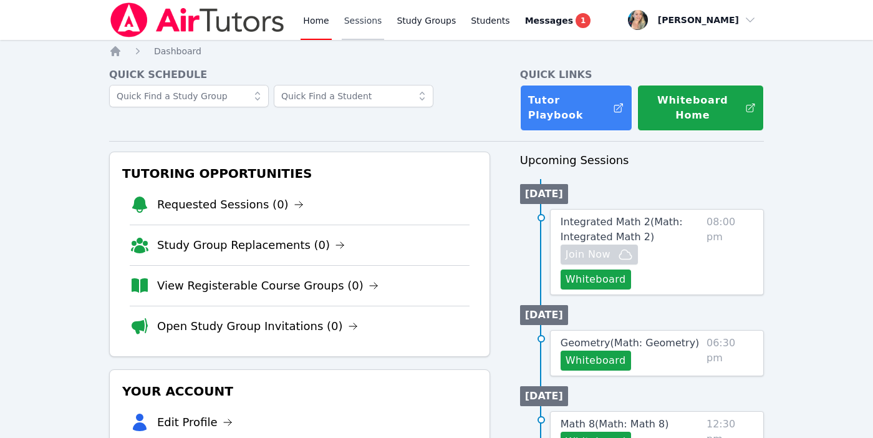
click at [366, 24] on link "Sessions" at bounding box center [363, 20] width 43 height 40
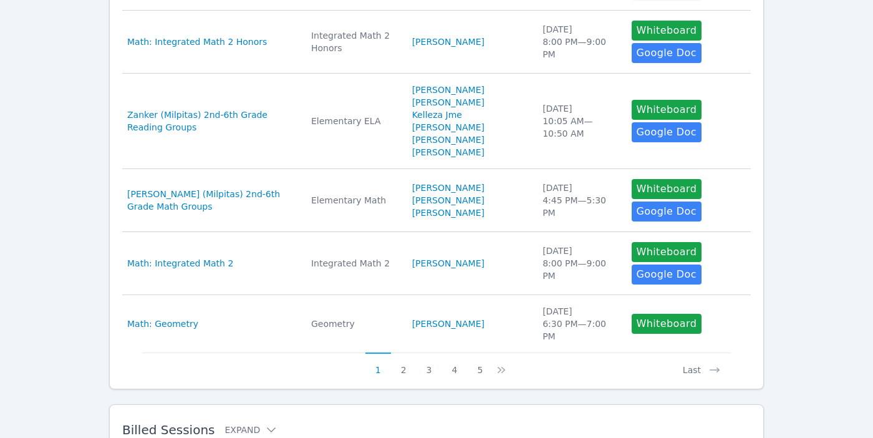
scroll to position [654, 0]
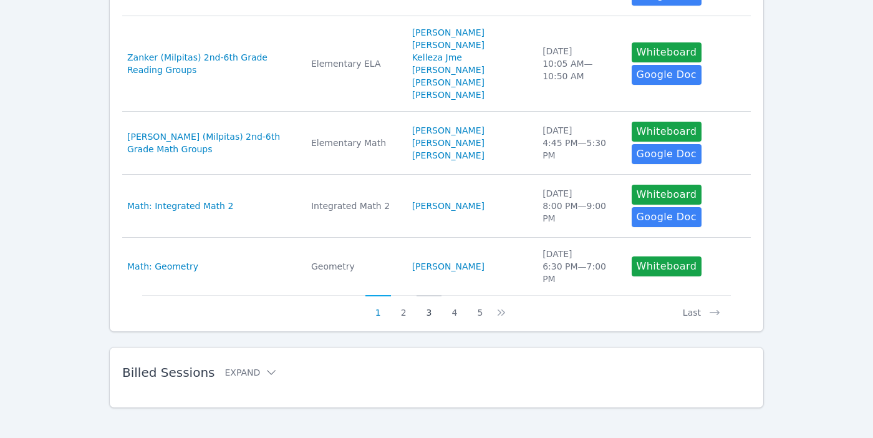
click at [427, 303] on button "3" at bounding box center [430, 307] width 26 height 24
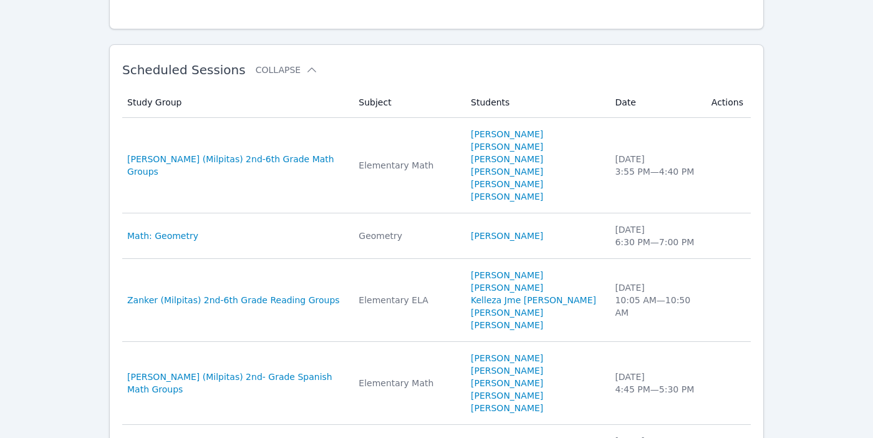
scroll to position [0, 0]
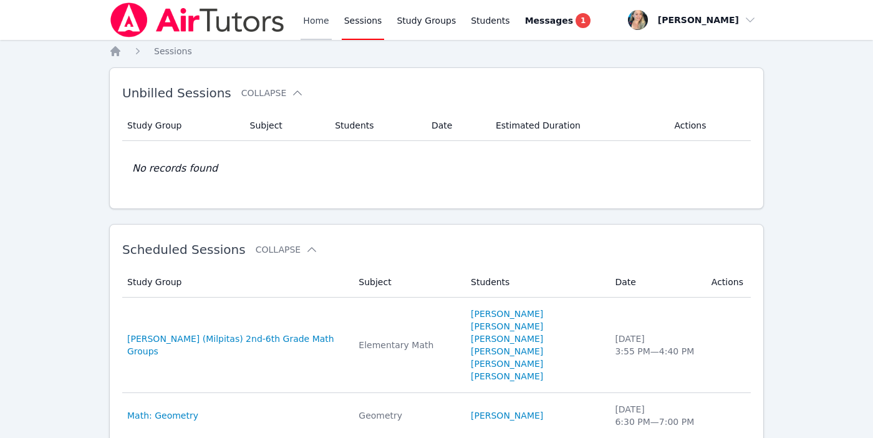
click at [317, 21] on link "Home" at bounding box center [316, 20] width 31 height 40
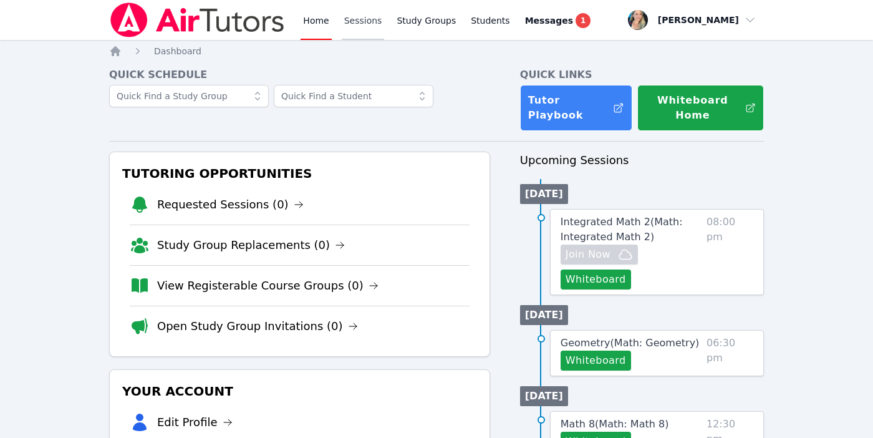
click at [367, 21] on link "Sessions" at bounding box center [363, 20] width 43 height 40
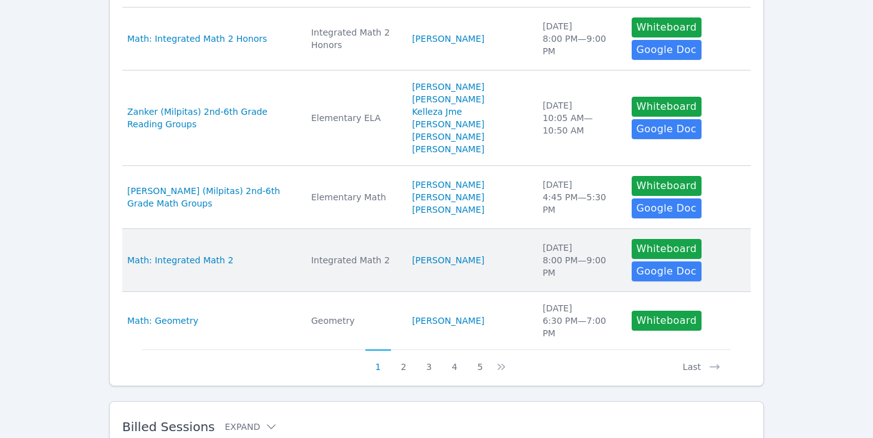
scroll to position [654, 0]
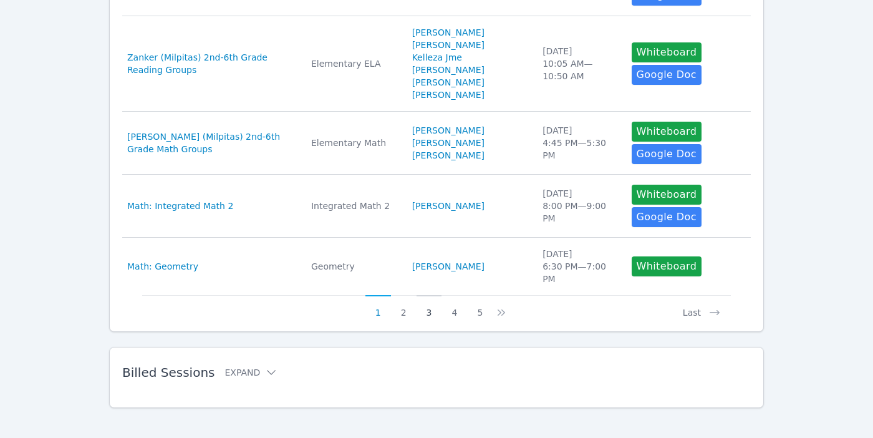
click at [426, 301] on button "3" at bounding box center [430, 307] width 26 height 24
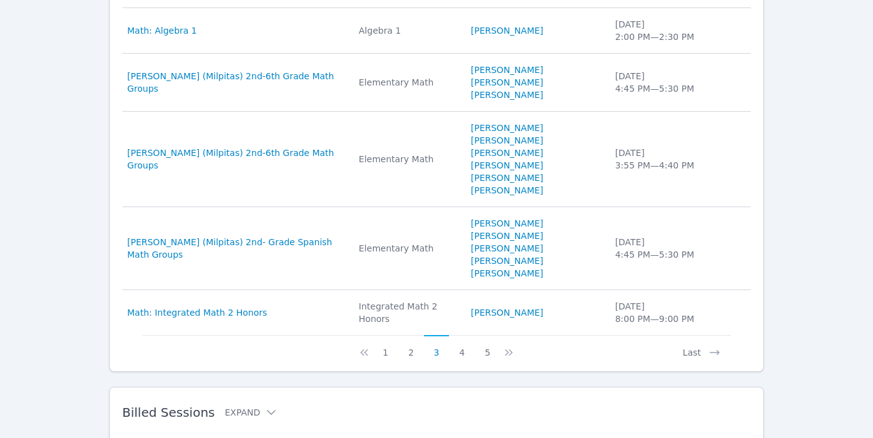
scroll to position [642, 0]
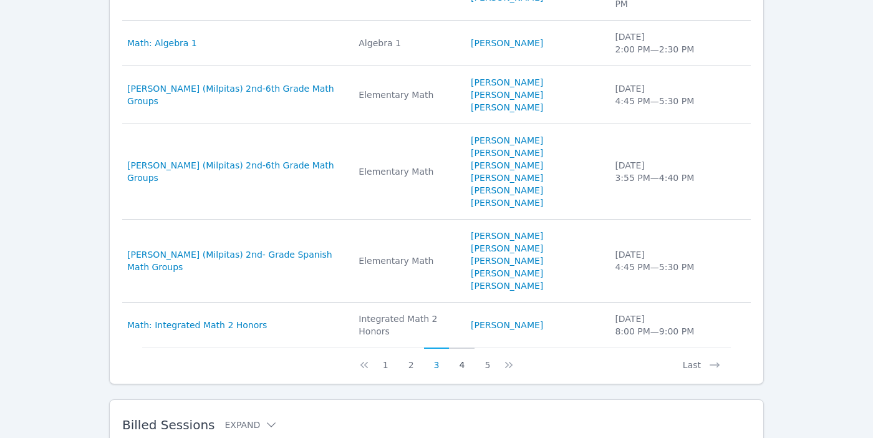
click at [457, 348] on button "4" at bounding box center [462, 360] width 26 height 24
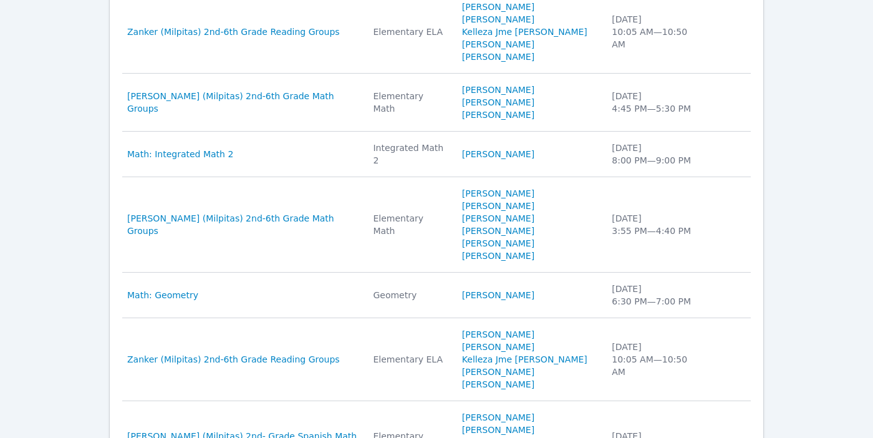
scroll to position [630, 0]
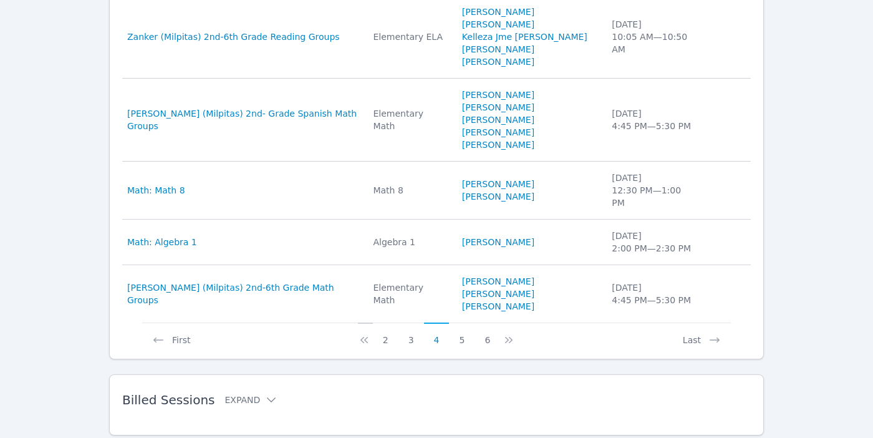
click at [371, 323] on button at bounding box center [365, 335] width 15 height 24
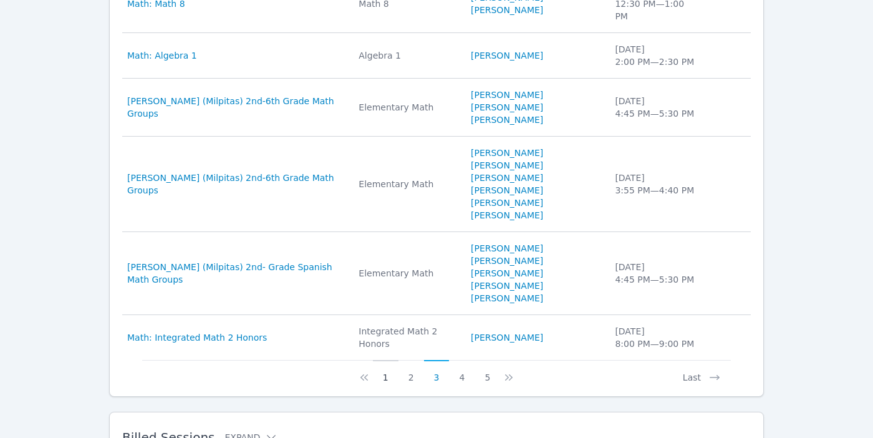
click at [391, 360] on button "1" at bounding box center [386, 372] width 26 height 24
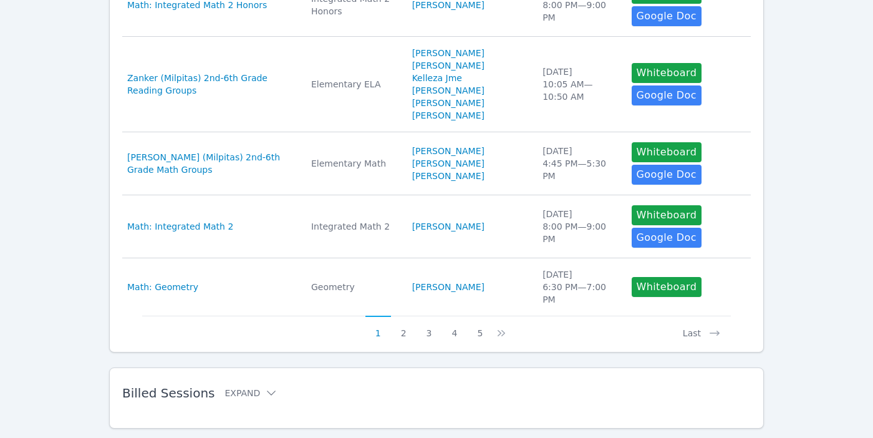
scroll to position [635, 0]
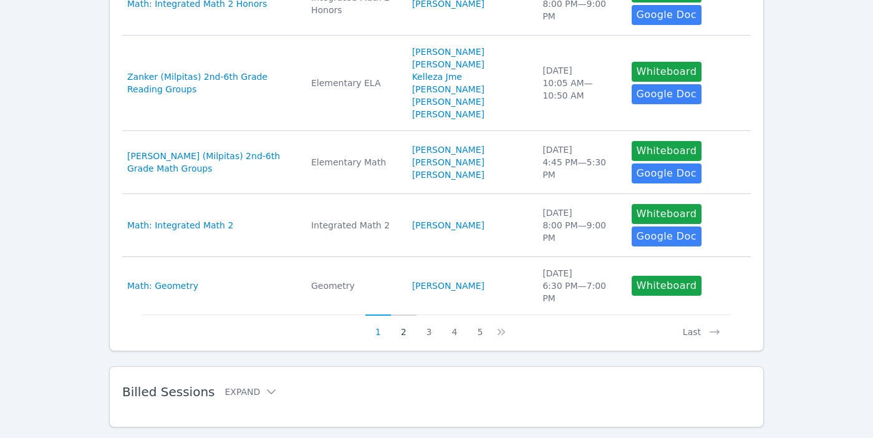
click at [407, 323] on button "2" at bounding box center [404, 326] width 26 height 24
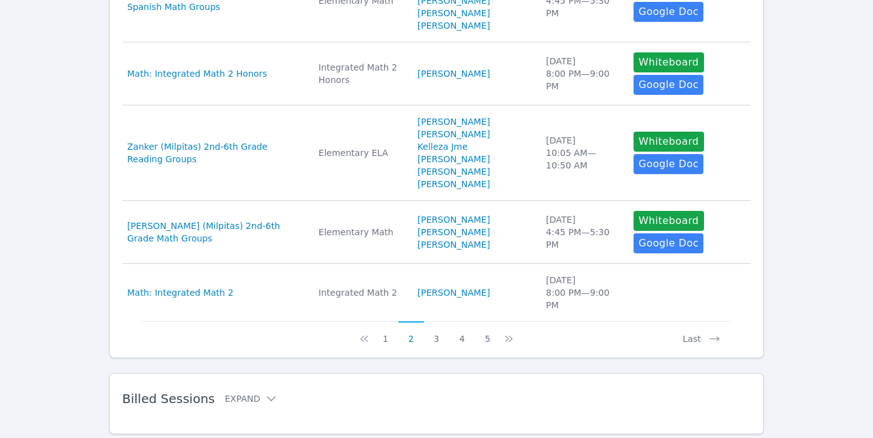
scroll to position [732, 0]
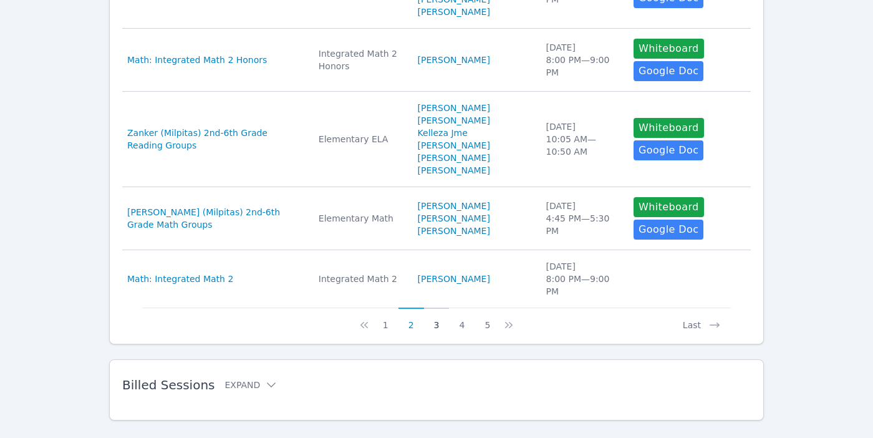
click at [434, 308] on button "3" at bounding box center [437, 320] width 26 height 24
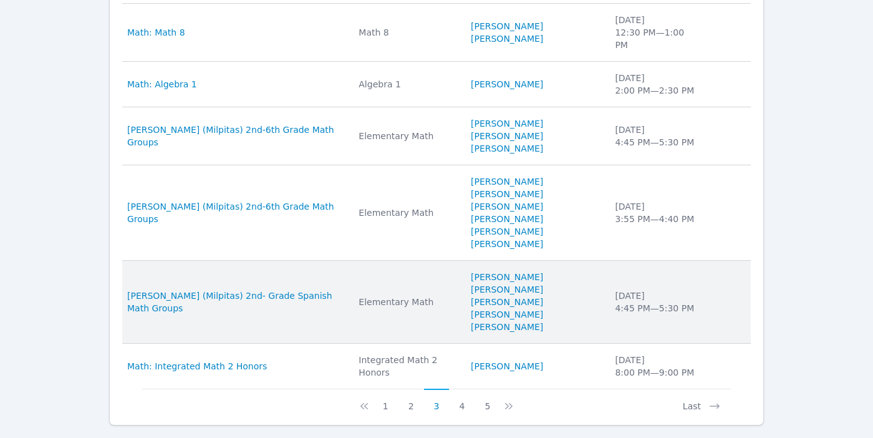
scroll to position [603, 0]
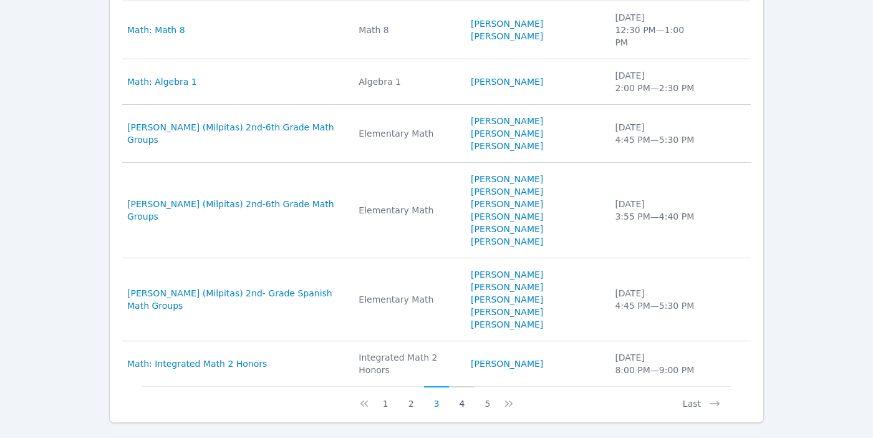
click at [462, 386] on button "4" at bounding box center [462, 398] width 26 height 24
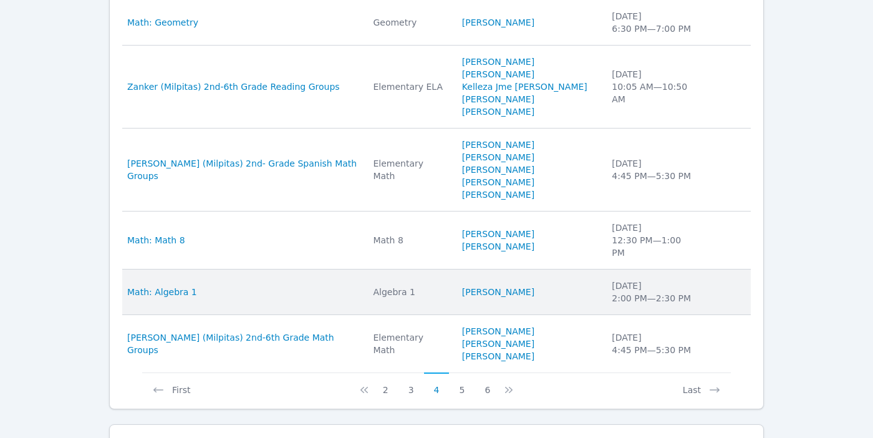
scroll to position [585, 0]
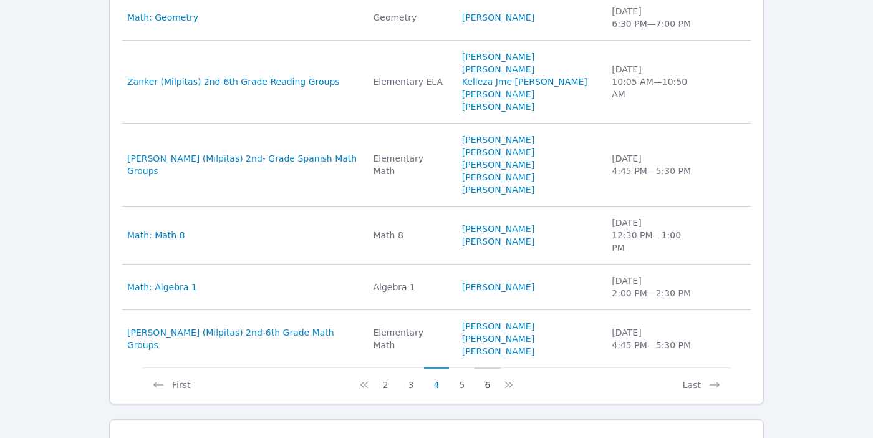
click at [489, 367] on button "6" at bounding box center [488, 379] width 26 height 24
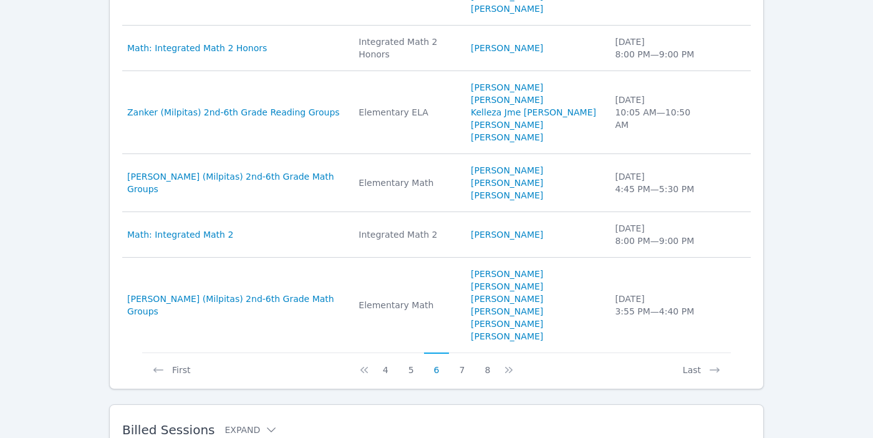
scroll to position [615, 0]
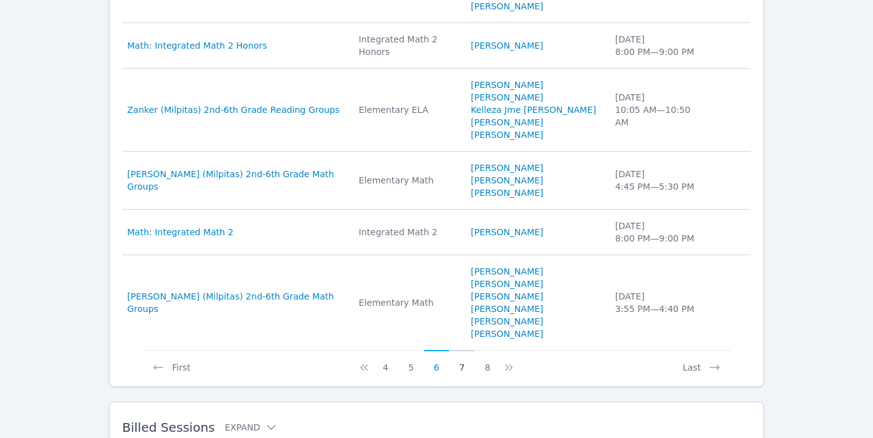
click at [464, 350] on button "7" at bounding box center [462, 362] width 26 height 24
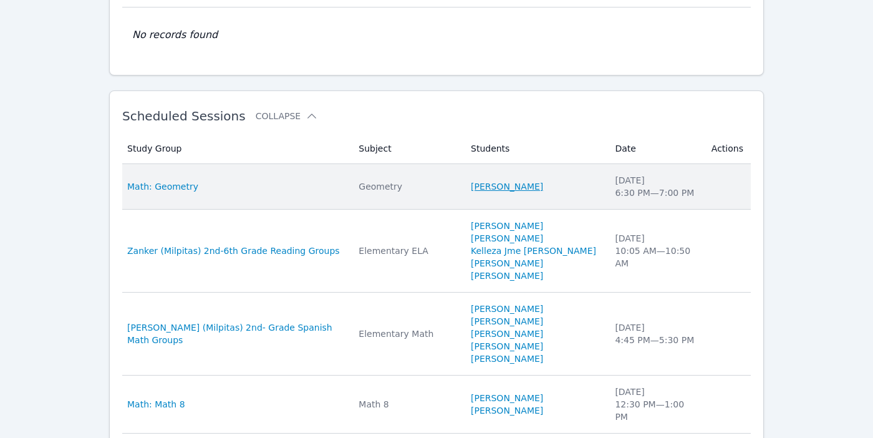
scroll to position [0, 0]
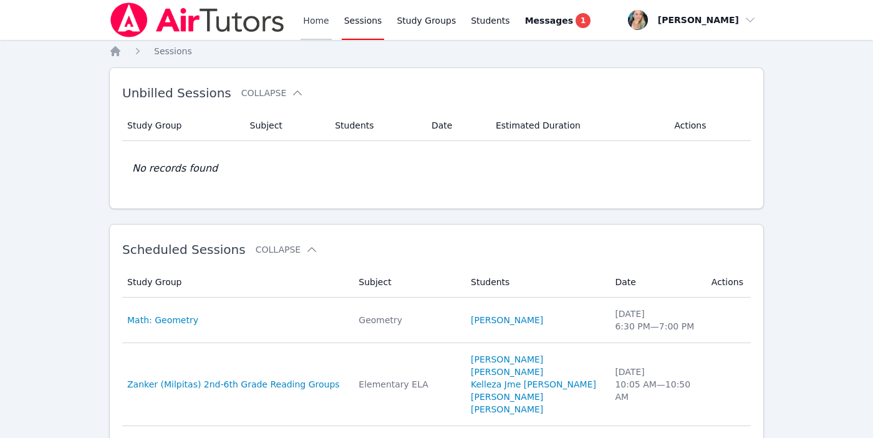
click at [304, 16] on link "Home" at bounding box center [316, 20] width 31 height 40
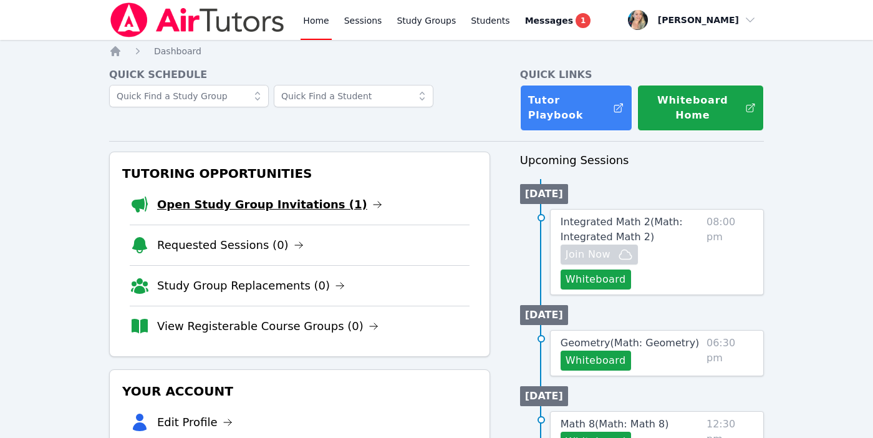
click at [276, 205] on link "Open Study Group Invitations (1)" at bounding box center [269, 204] width 225 height 17
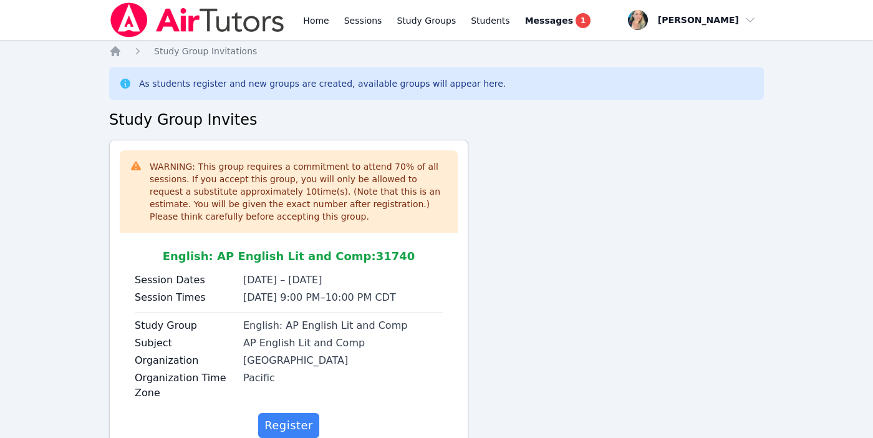
scroll to position [46, 0]
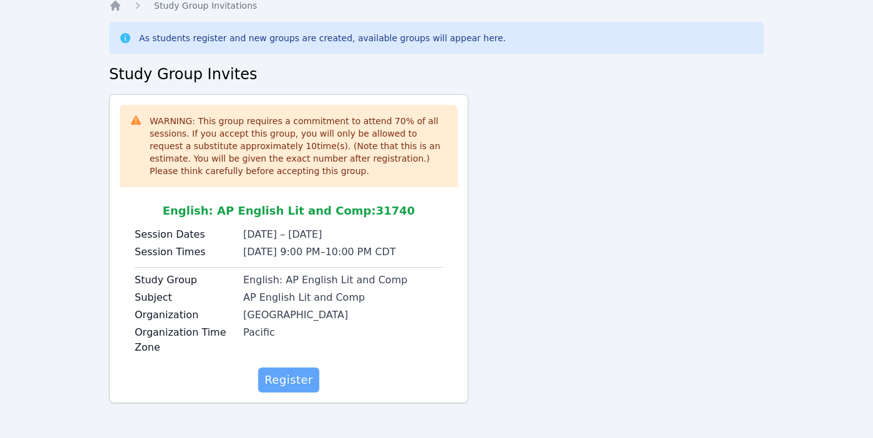
click at [292, 374] on span "Register" at bounding box center [289, 379] width 49 height 17
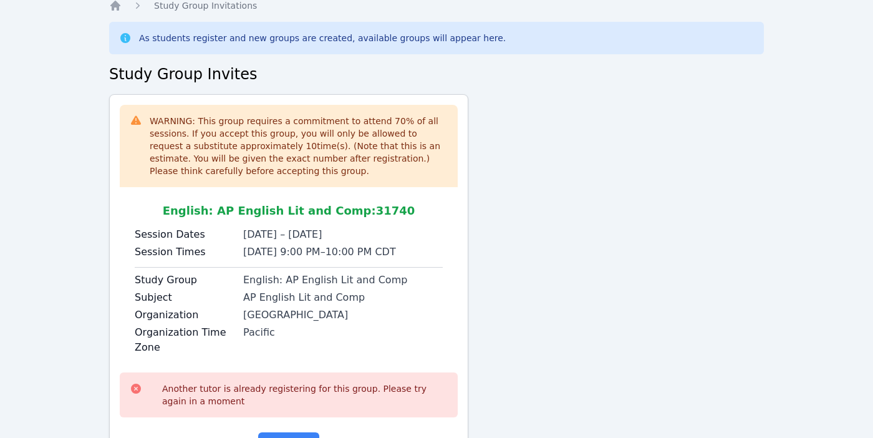
scroll to position [110, 0]
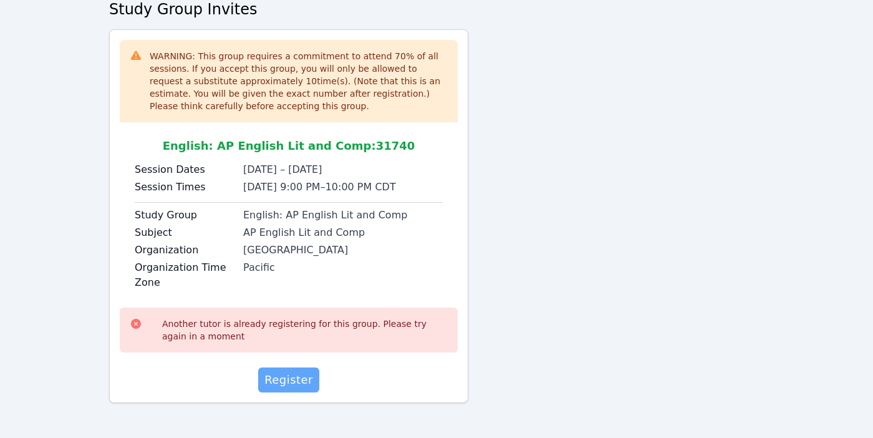
click at [287, 375] on span "Register" at bounding box center [289, 379] width 49 height 17
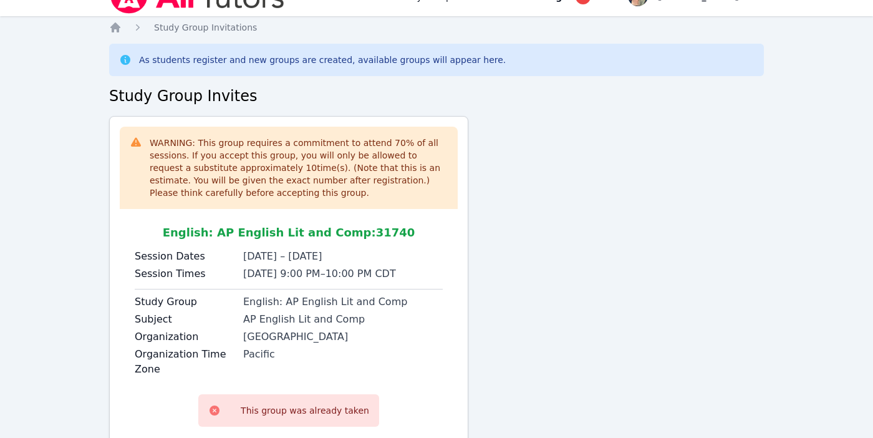
scroll to position [0, 0]
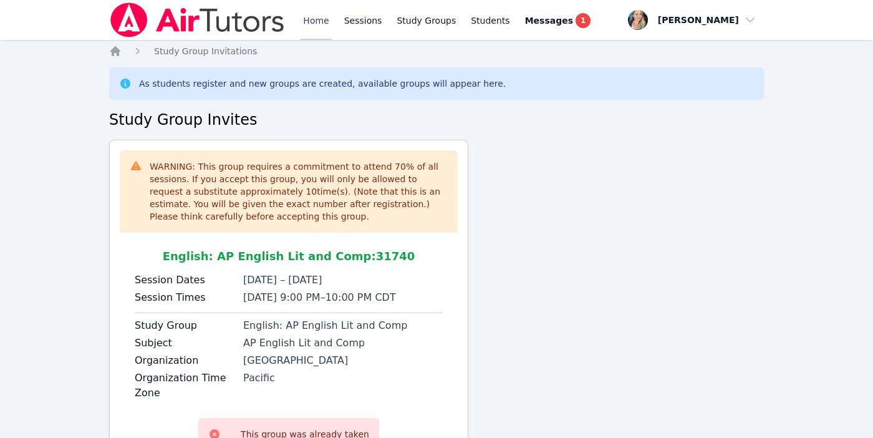
click at [310, 22] on link "Home" at bounding box center [316, 20] width 31 height 40
